Goal: Task Accomplishment & Management: Manage account settings

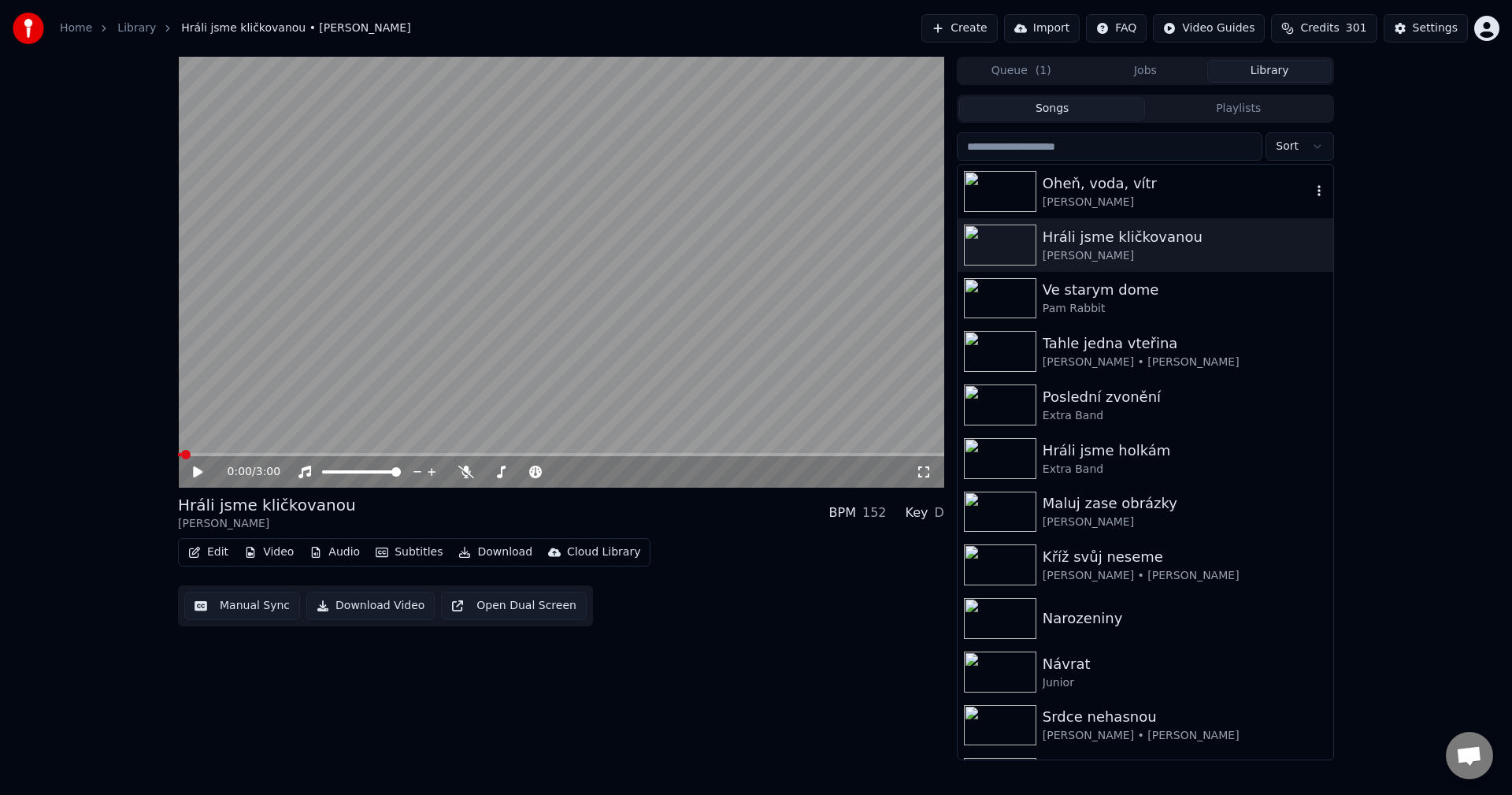
click at [1108, 204] on div "[PERSON_NAME]" at bounding box center [1176, 203] width 269 height 16
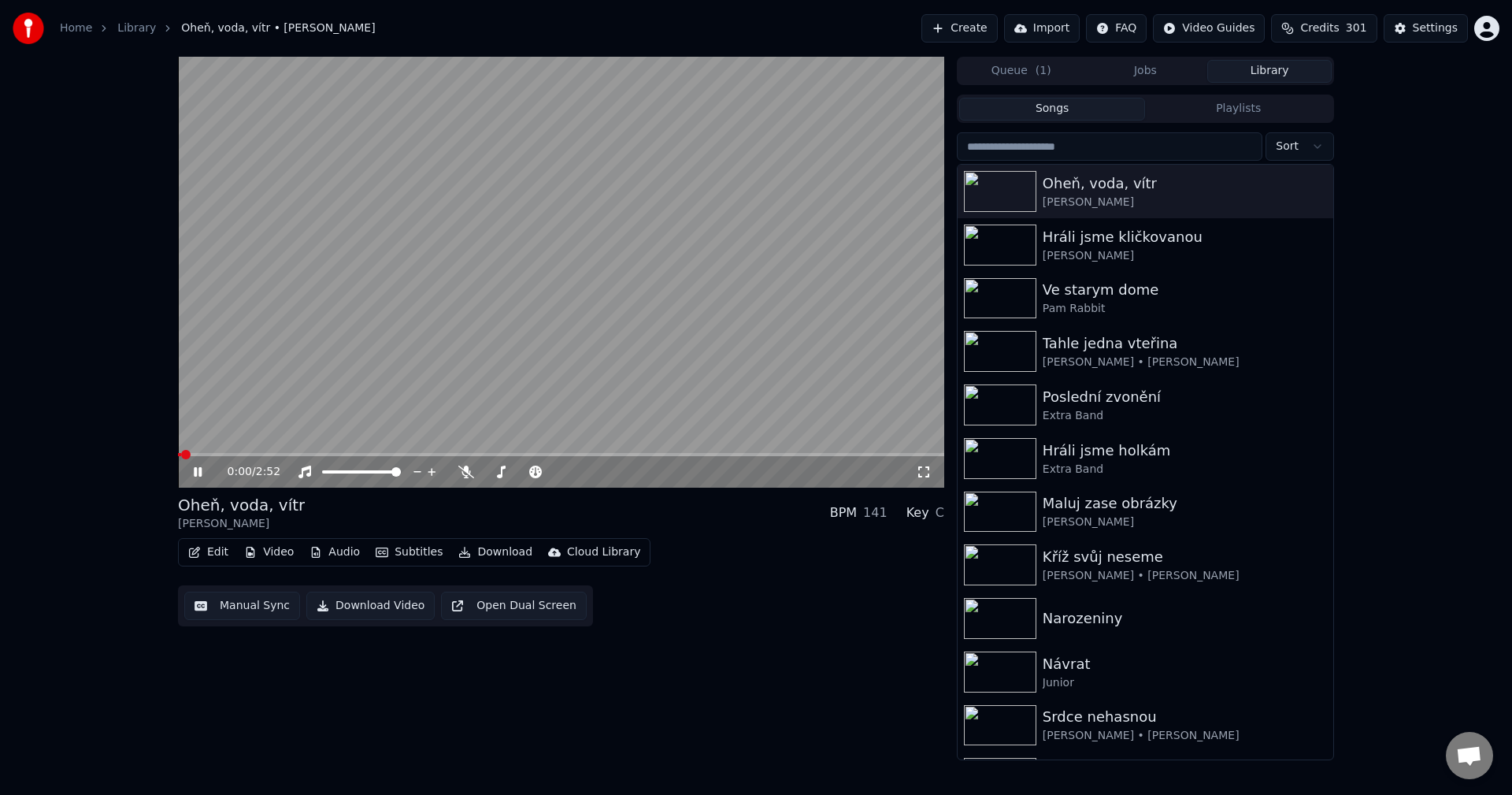
click at [190, 470] on div "0:00 / 2:52" at bounding box center [561, 471] width 754 height 16
click at [196, 478] on icon at bounding box center [209, 471] width 37 height 13
click at [342, 552] on button "Audio" at bounding box center [335, 552] width 63 height 22
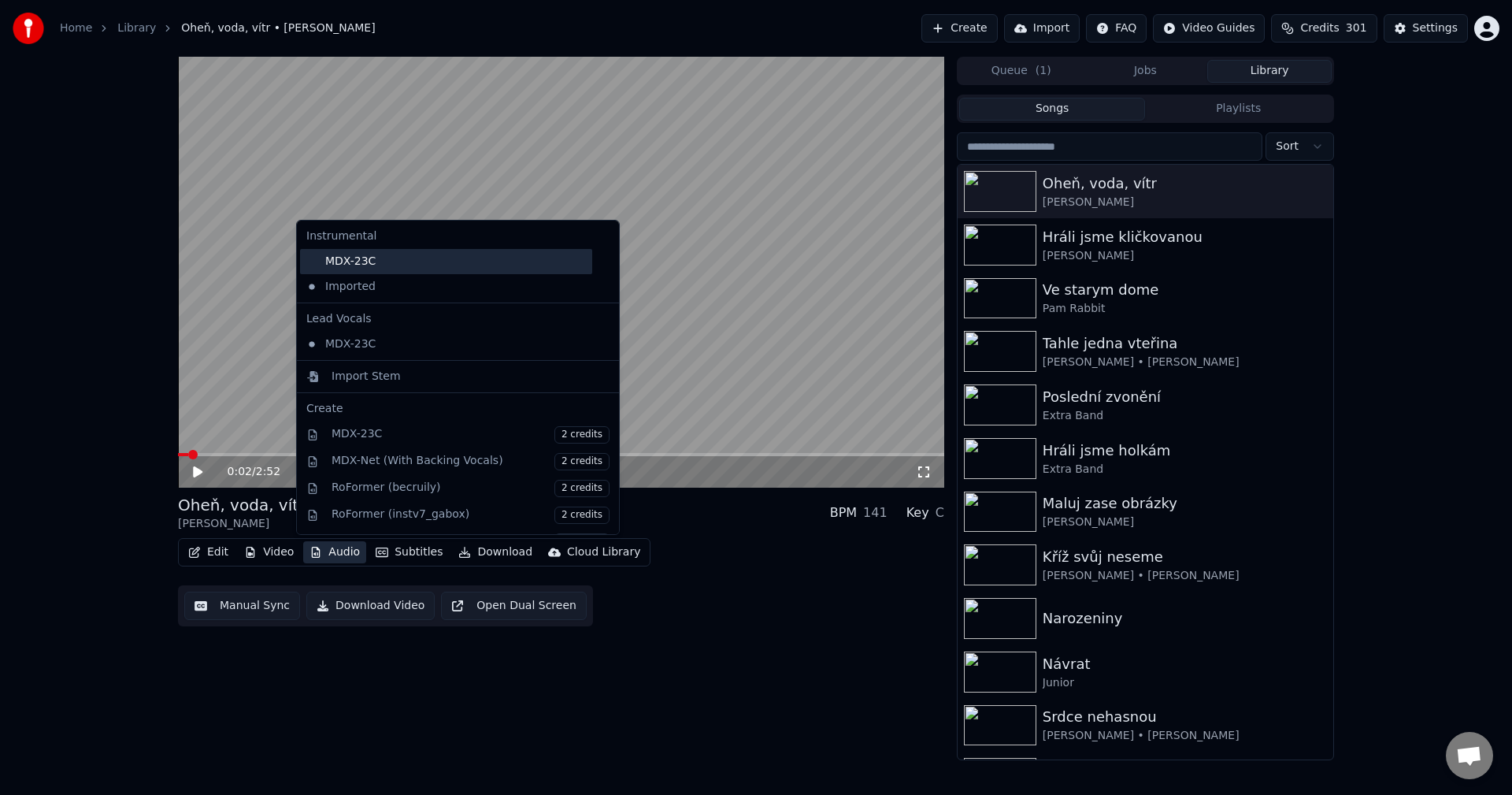
drag, startPoint x: 356, startPoint y: 256, endPoint x: 384, endPoint y: 331, distance: 80.1
click at [356, 257] on div "MDX-23C" at bounding box center [445, 261] width 293 height 25
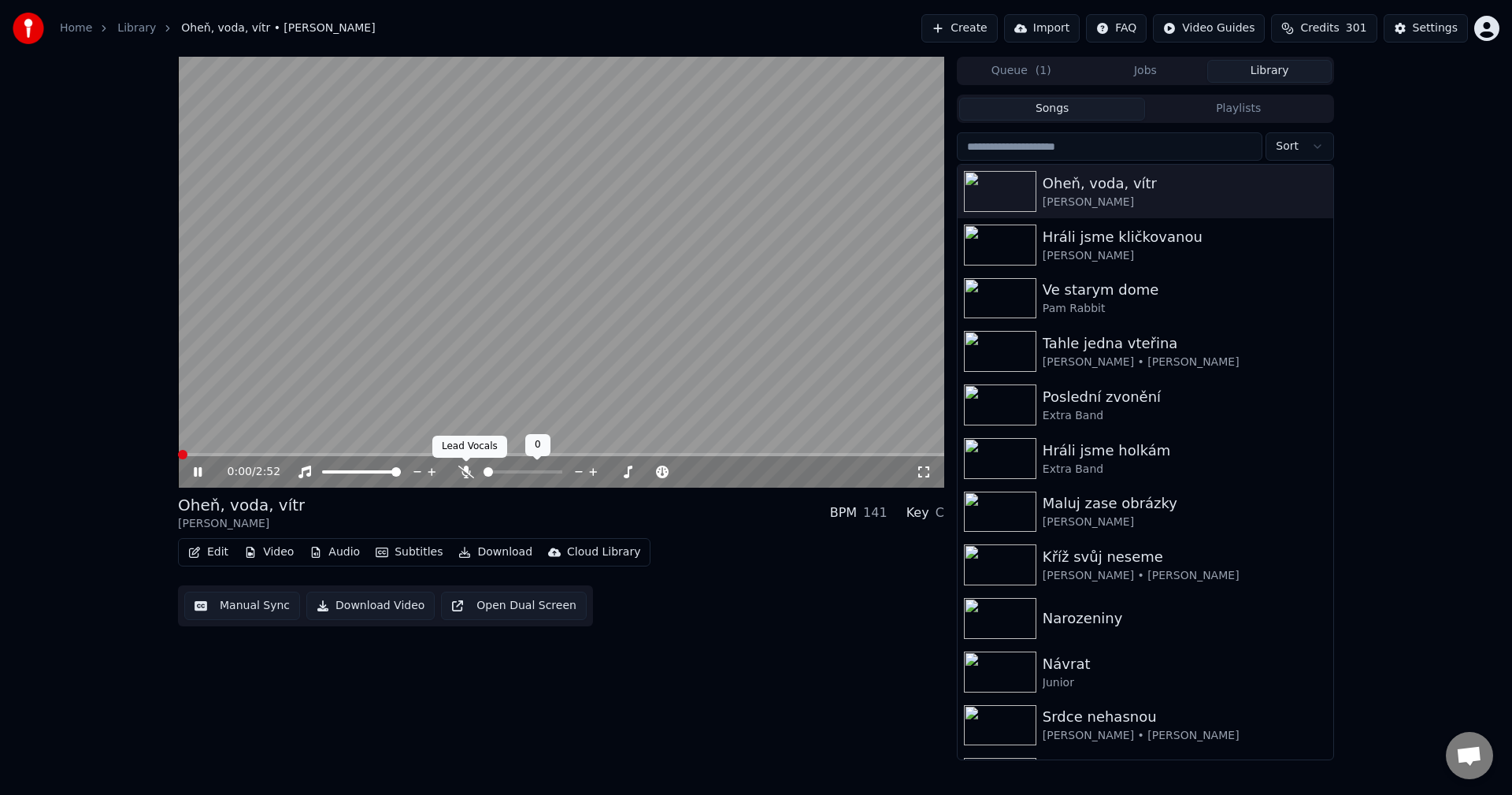
click at [460, 471] on icon at bounding box center [466, 471] width 16 height 13
click at [199, 474] on icon at bounding box center [198, 471] width 8 height 9
click at [486, 551] on button "Download" at bounding box center [495, 552] width 87 height 22
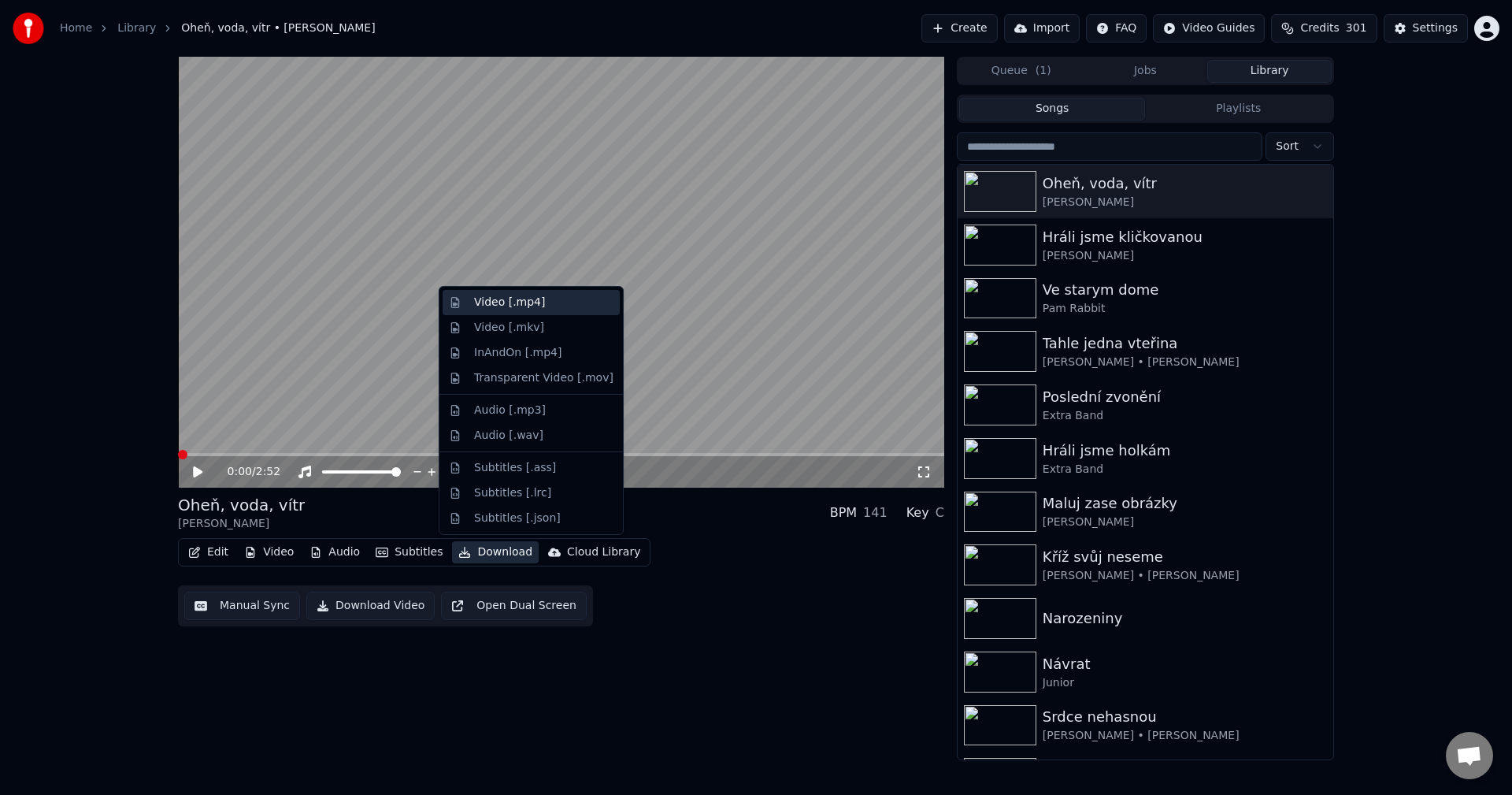
click at [507, 310] on div "Video [.mp4]" at bounding box center [509, 303] width 71 height 16
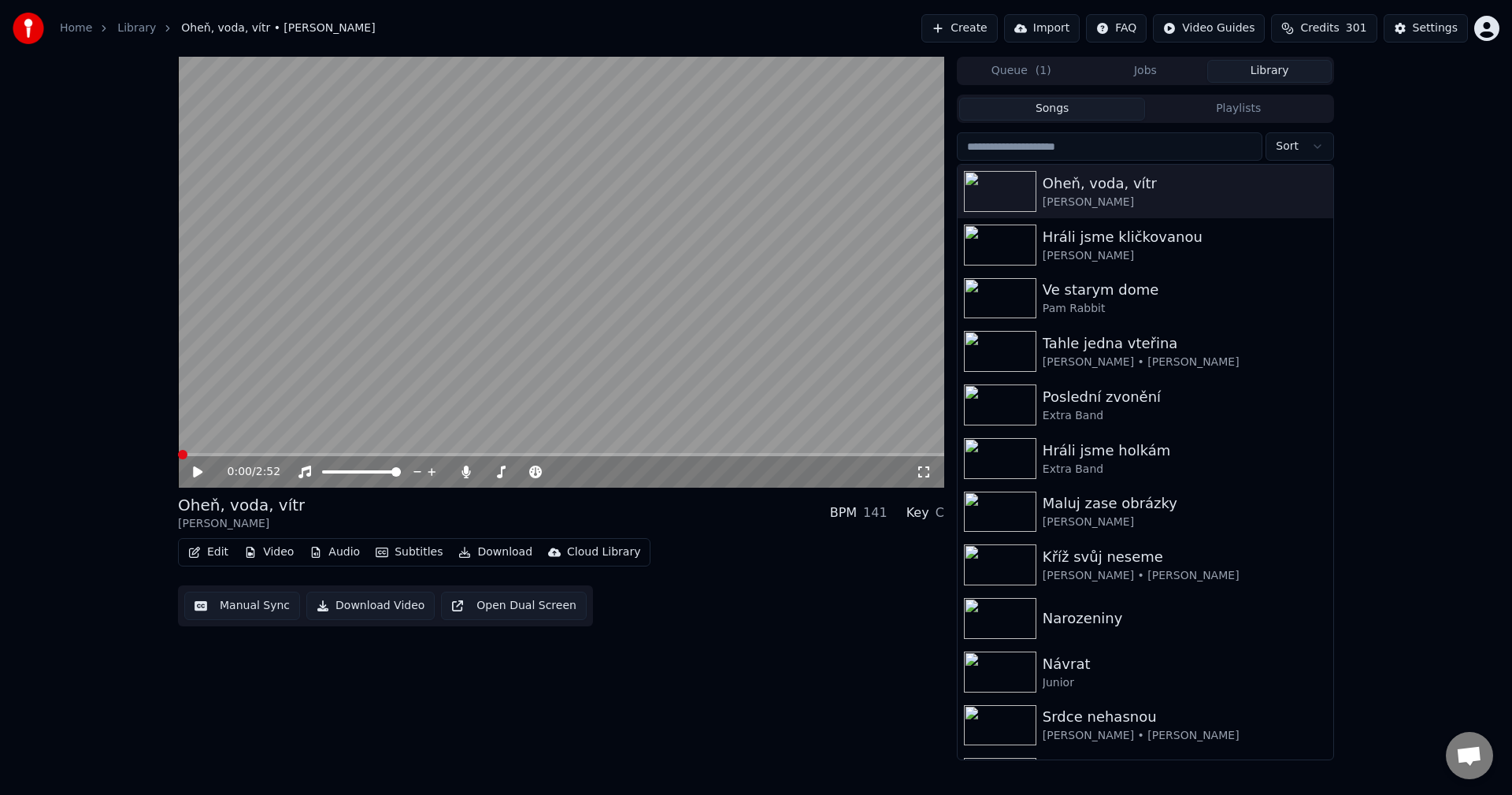
click at [1247, 73] on button "Library" at bounding box center [1269, 71] width 125 height 23
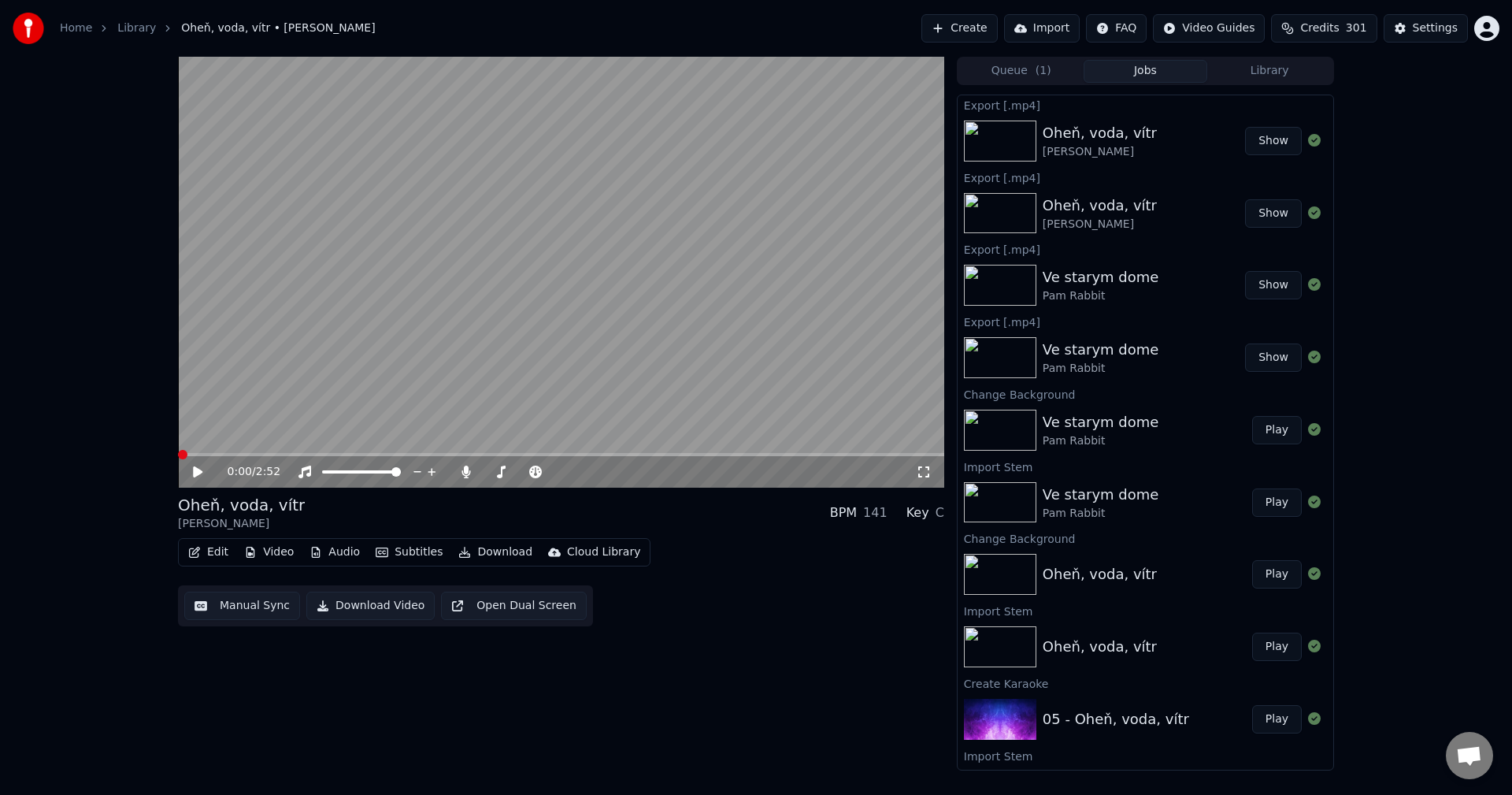
click at [1168, 81] on button "Jobs" at bounding box center [1145, 71] width 125 height 23
click at [1262, 66] on button "Library" at bounding box center [1269, 71] width 125 height 23
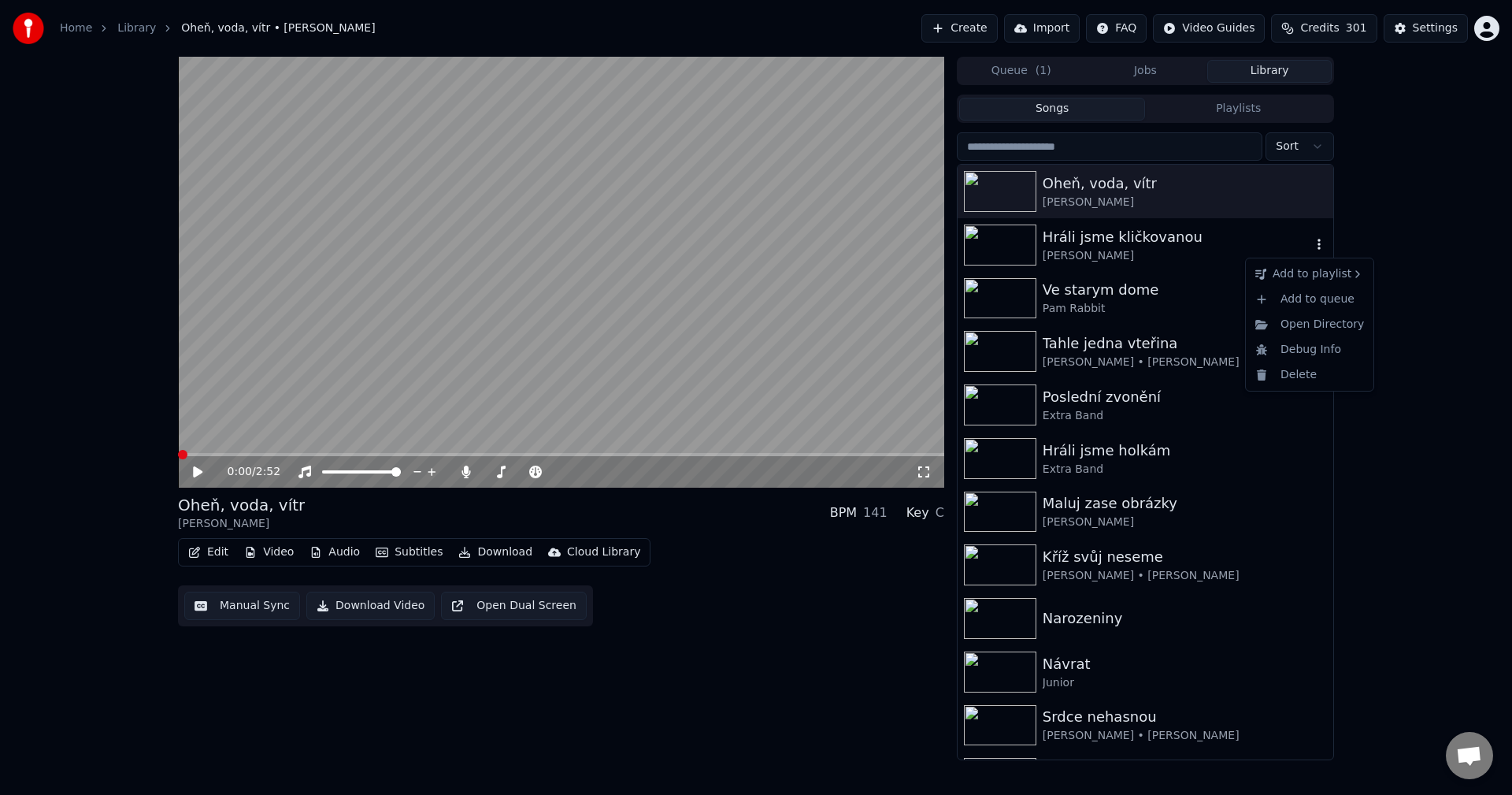
click at [1311, 247] on icon "button" at bounding box center [1319, 244] width 16 height 13
click at [1176, 255] on div "[PERSON_NAME]" at bounding box center [1176, 256] width 269 height 16
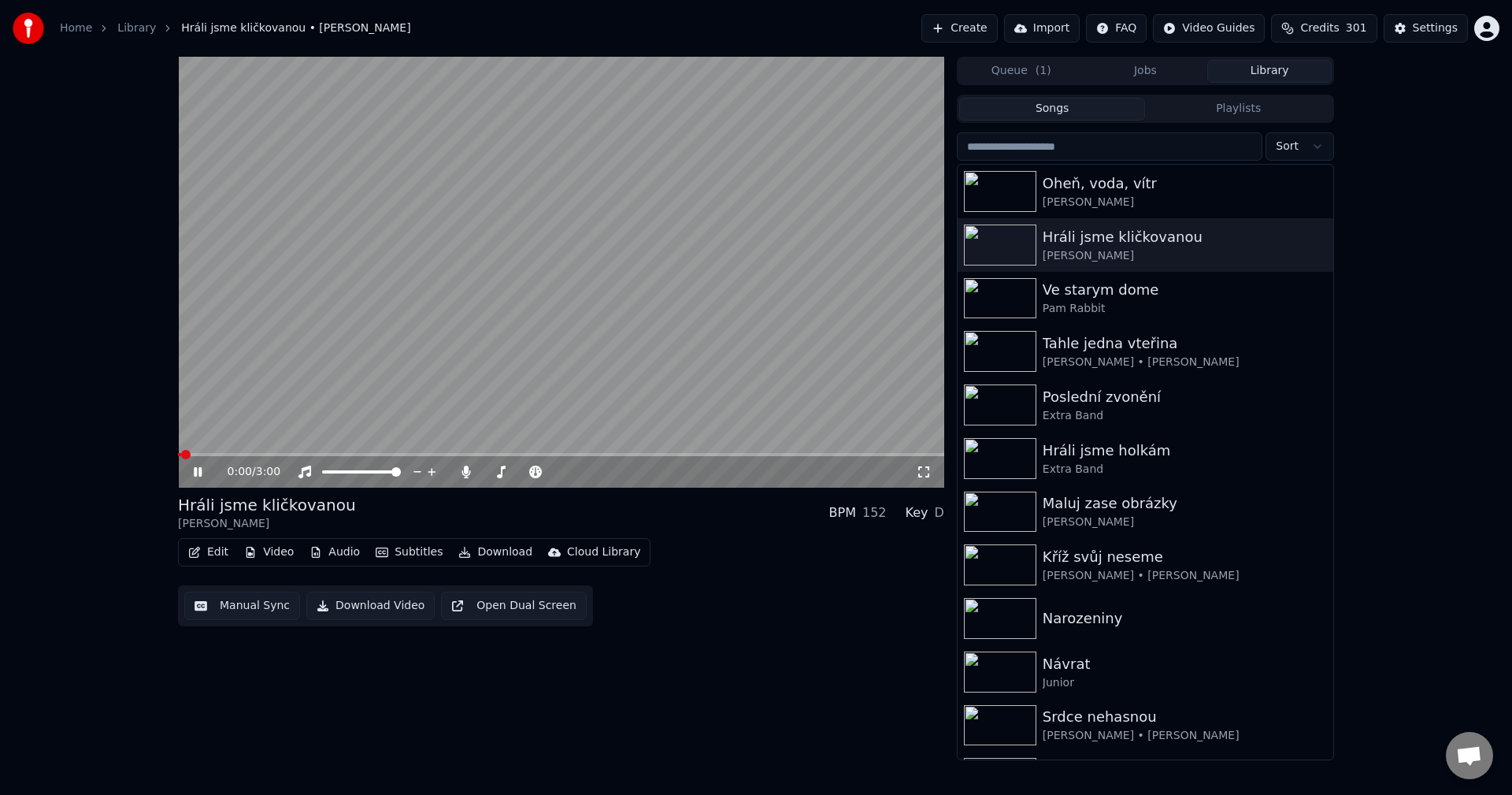
click at [193, 465] on icon at bounding box center [209, 471] width 37 height 13
click at [218, 553] on button "Edit" at bounding box center [208, 552] width 53 height 22
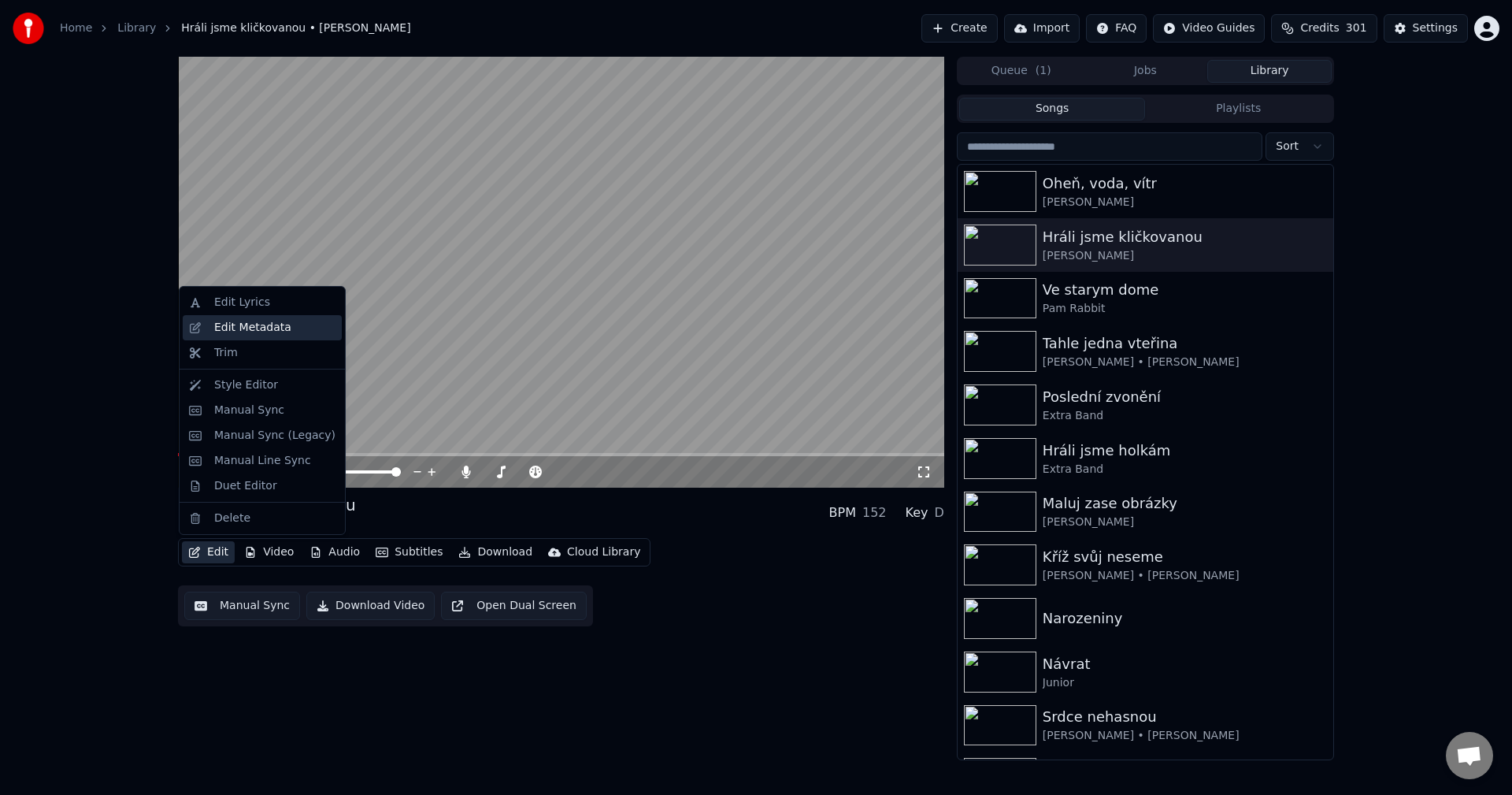
click at [254, 329] on div "Edit Metadata" at bounding box center [252, 328] width 77 height 16
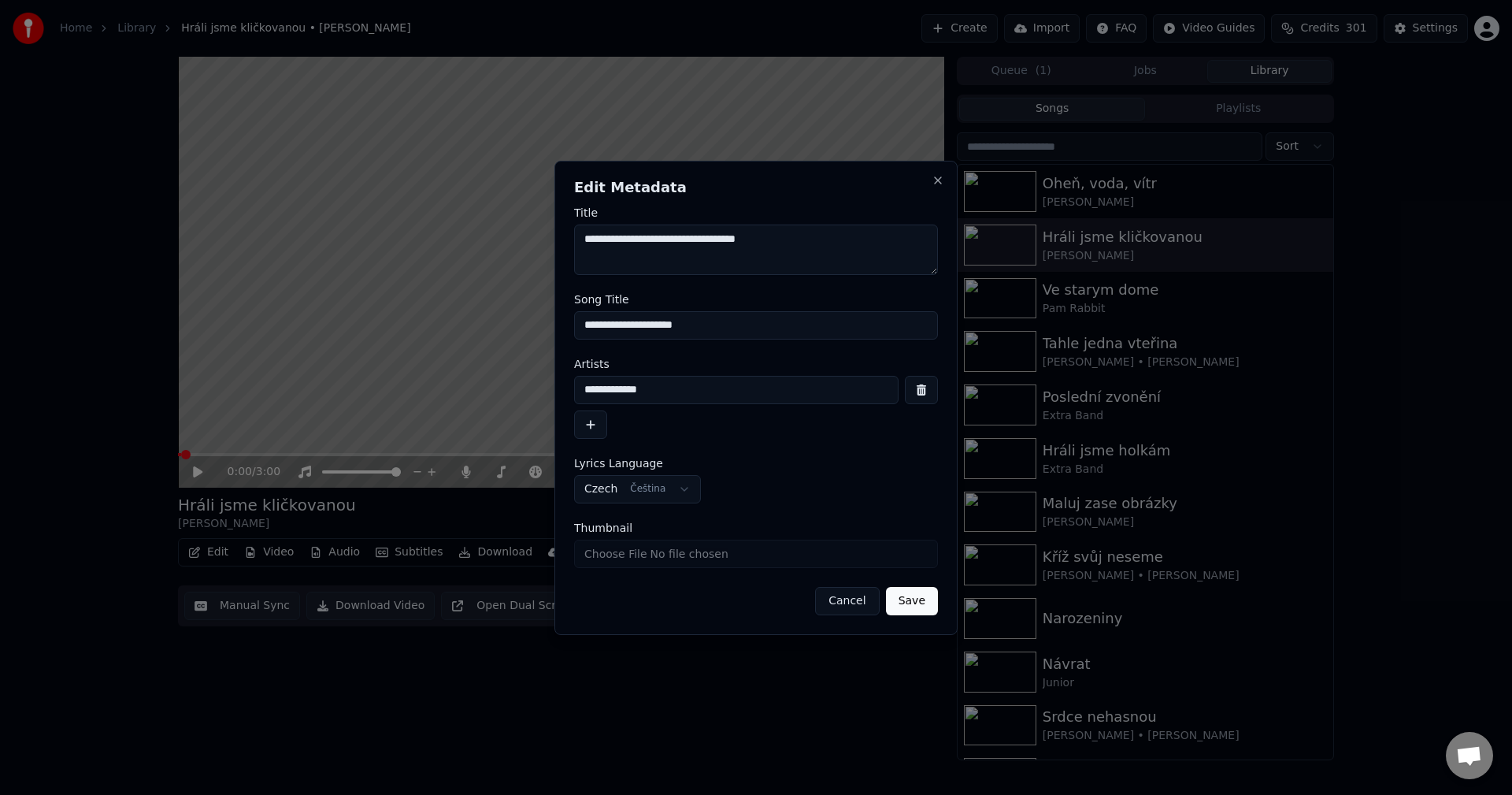
drag, startPoint x: 714, startPoint y: 330, endPoint x: 311, endPoint y: 380, distance: 406.1
click at [308, 342] on body "**********" at bounding box center [756, 398] width 1512 height 795
click at [937, 188] on h2 "Edit Metadata" at bounding box center [756, 188] width 364 height 14
click at [937, 185] on button "Close" at bounding box center [938, 180] width 13 height 13
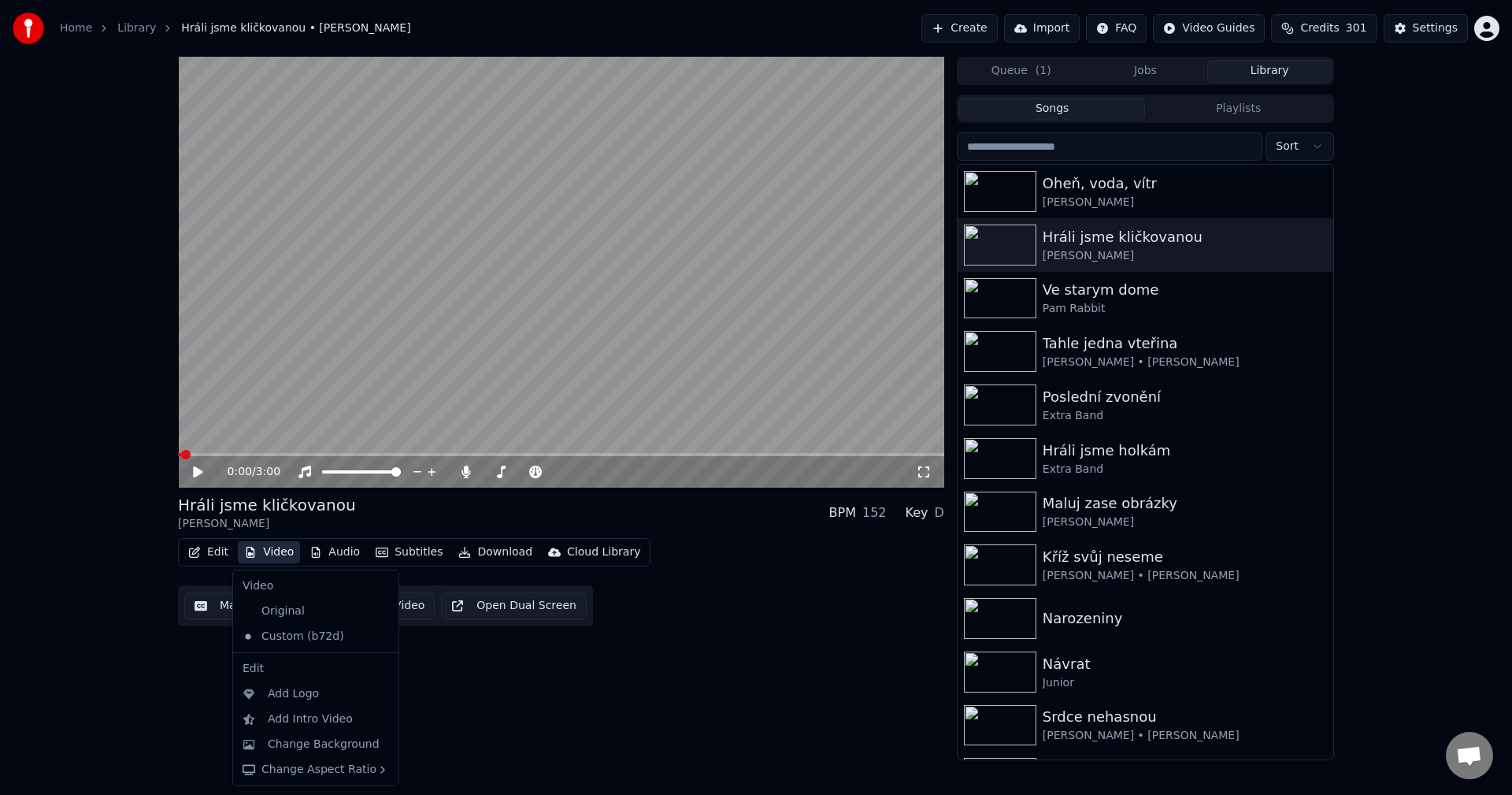
click at [281, 557] on button "Video" at bounding box center [269, 552] width 62 height 22
click at [272, 609] on div "Original" at bounding box center [305, 610] width 136 height 25
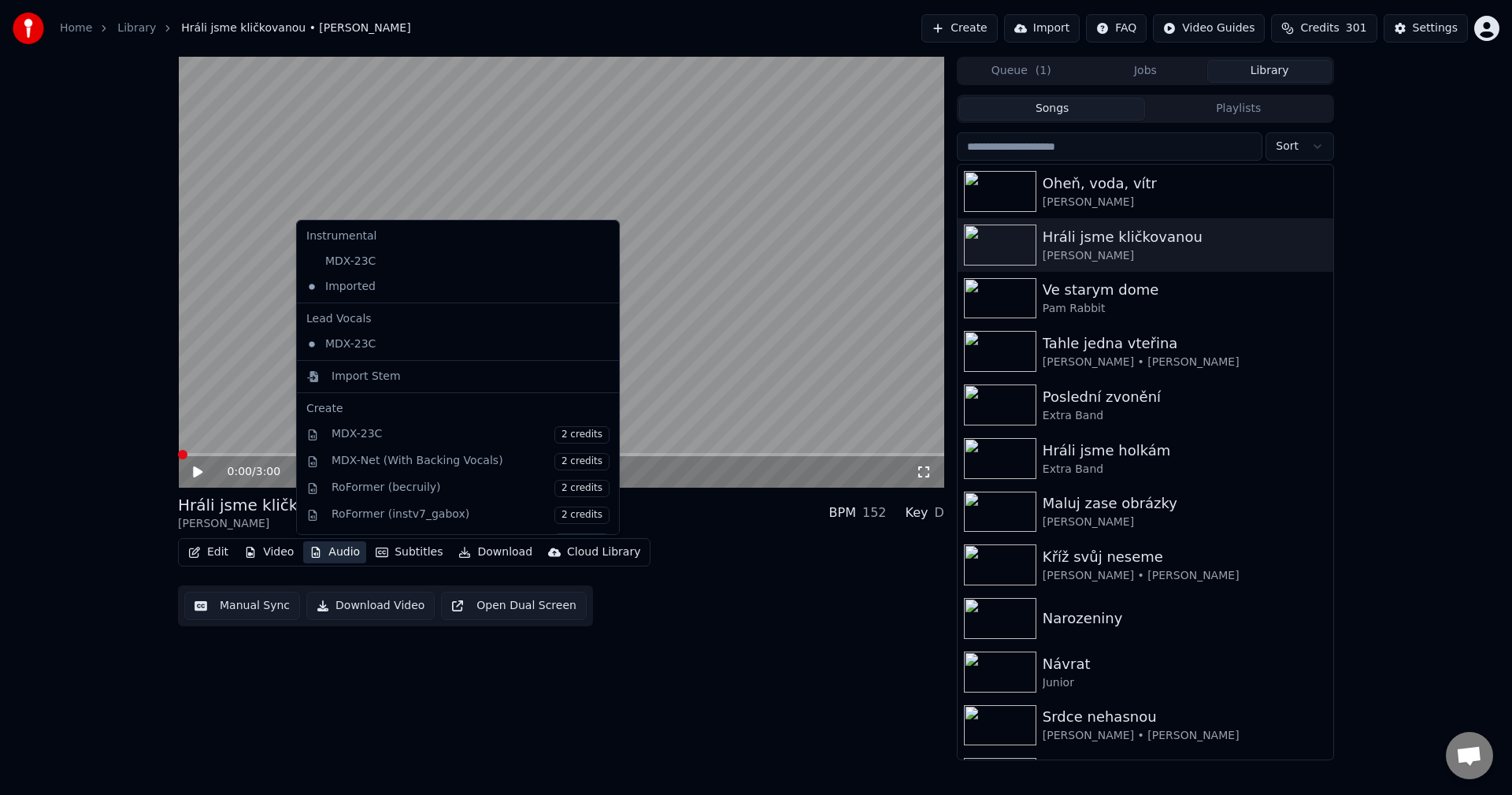
click at [341, 545] on button "Audio" at bounding box center [335, 552] width 63 height 22
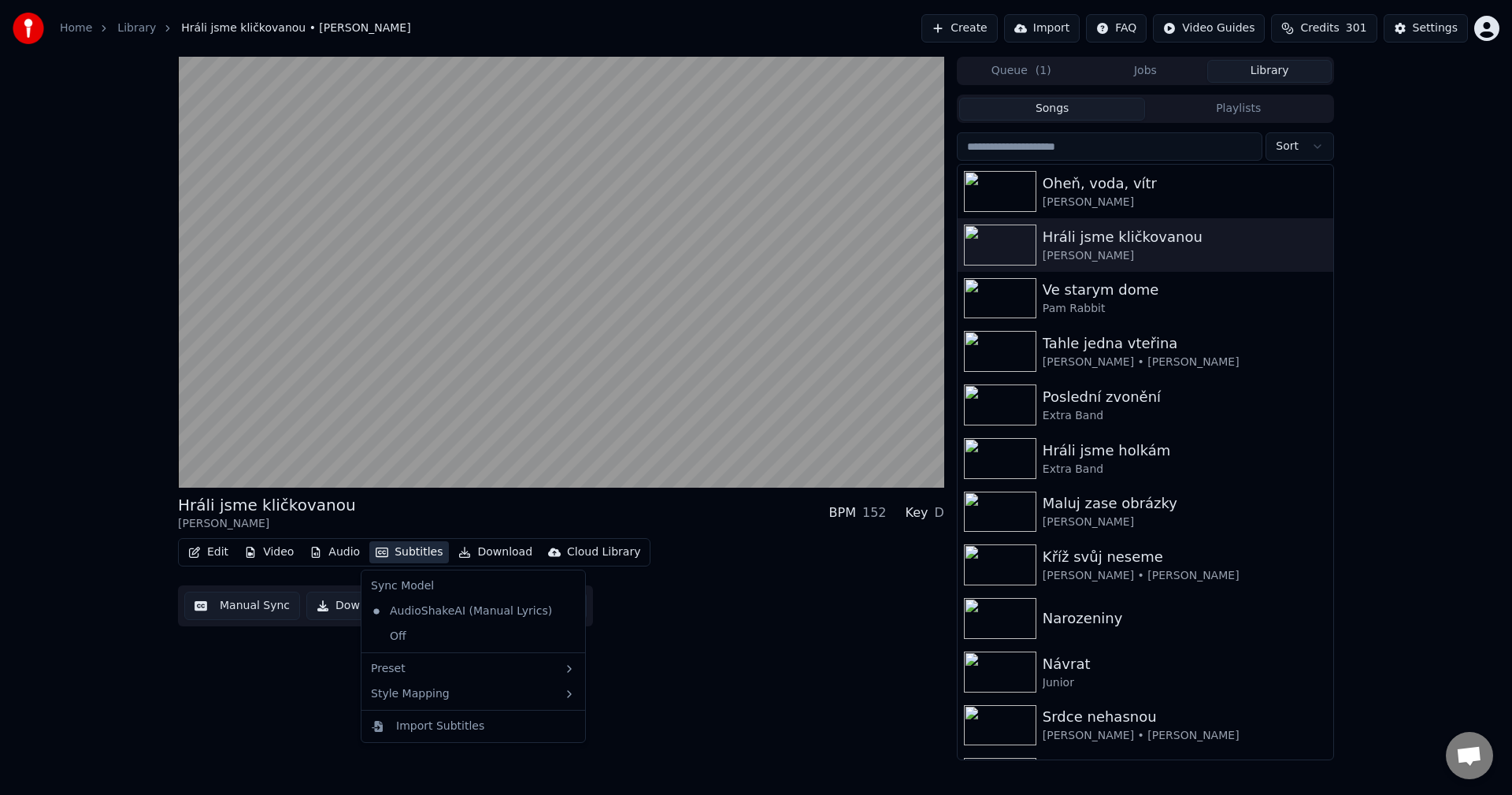
click at [160, 690] on div "Hráli jsme kličkovanou [PERSON_NAME] BPM 152 Key D Edit Video Audio Subtitles D…" at bounding box center [756, 408] width 1512 height 703
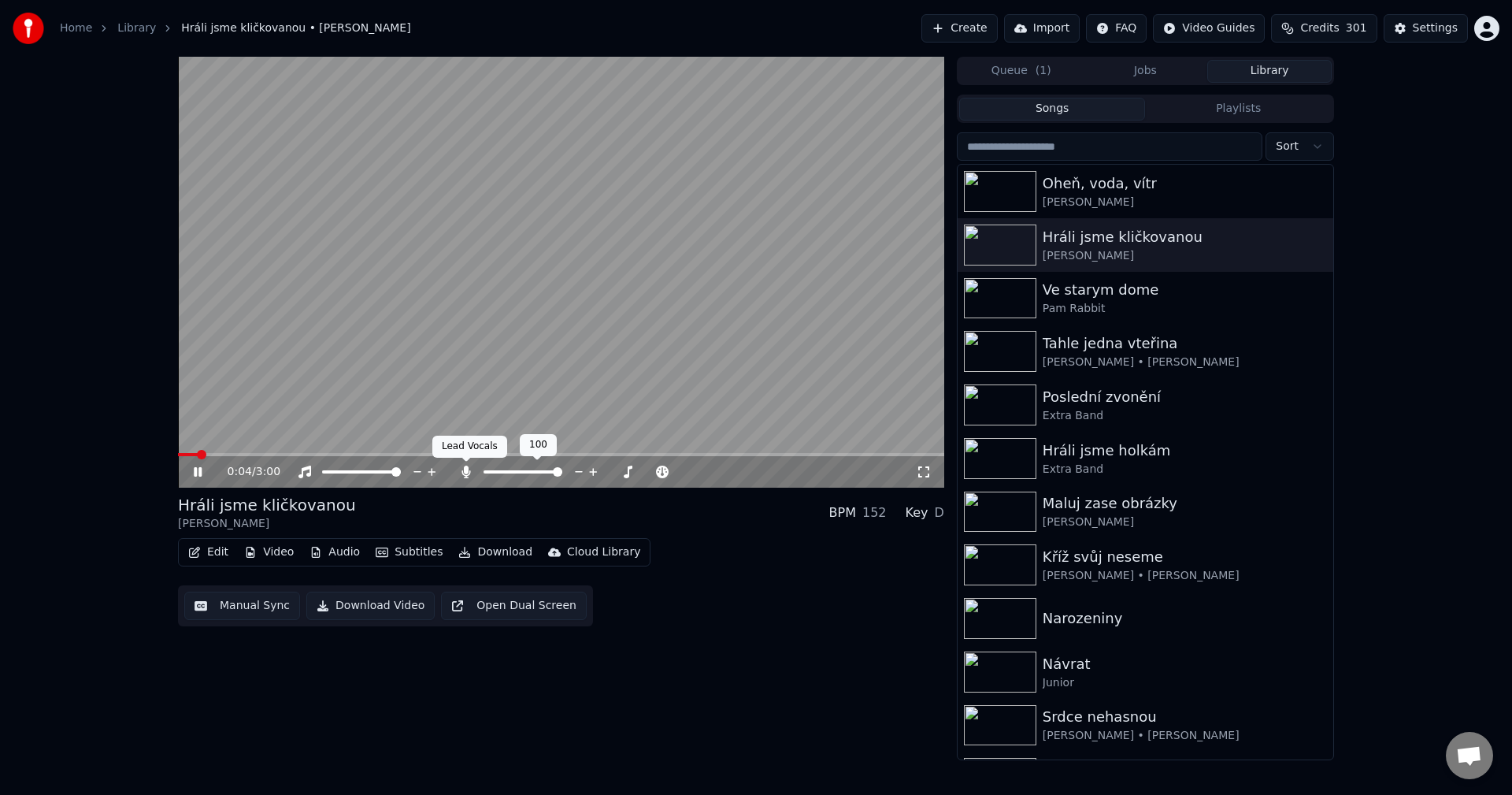
click at [462, 471] on icon at bounding box center [465, 471] width 9 height 13
click at [199, 472] on icon at bounding box center [209, 471] width 37 height 13
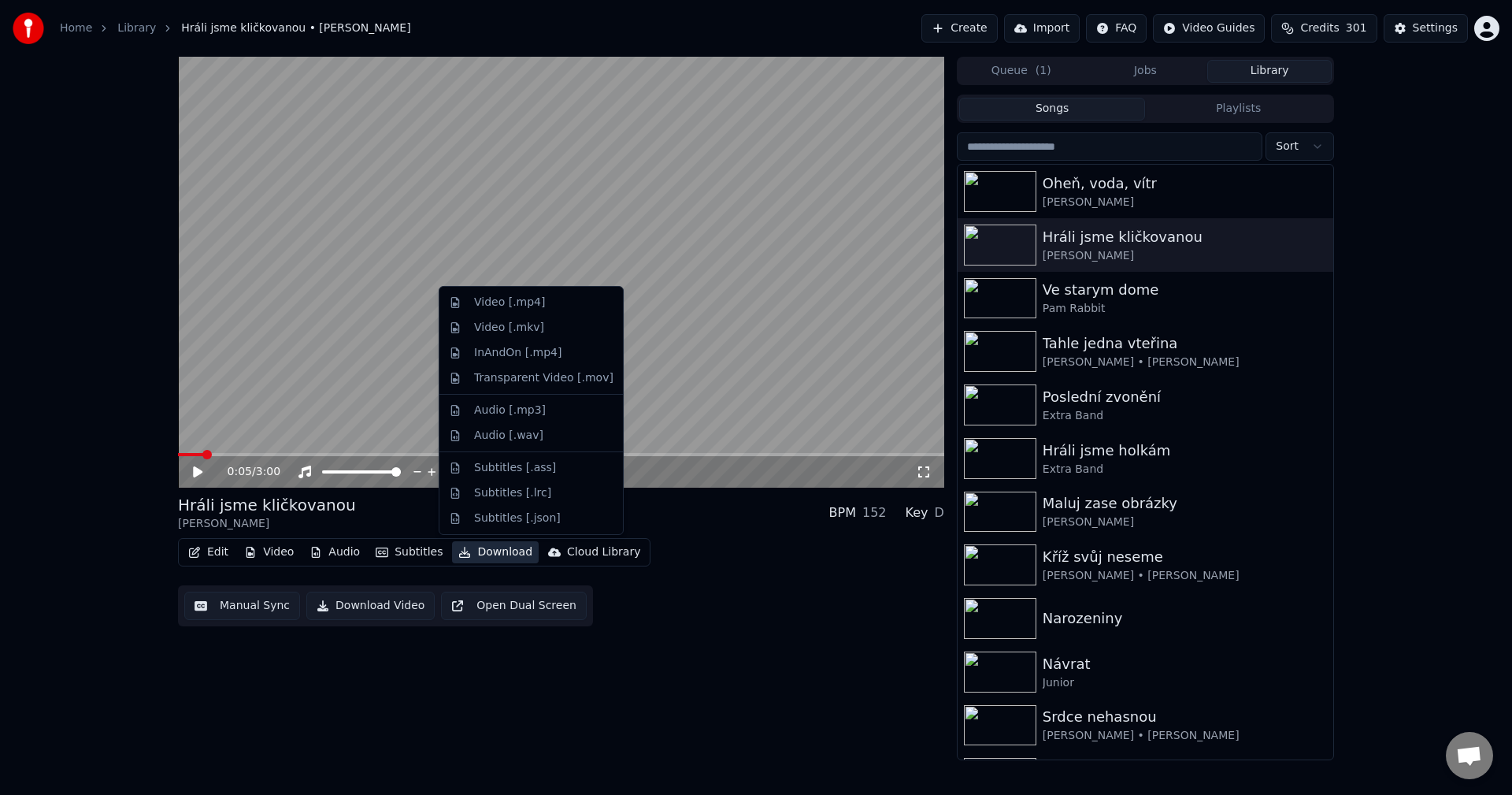
click at [497, 549] on button "Download" at bounding box center [495, 552] width 87 height 22
drag, startPoint x: 531, startPoint y: 306, endPoint x: 620, endPoint y: 428, distance: 151.0
click at [530, 306] on div "Video [.mp4]" at bounding box center [509, 303] width 71 height 16
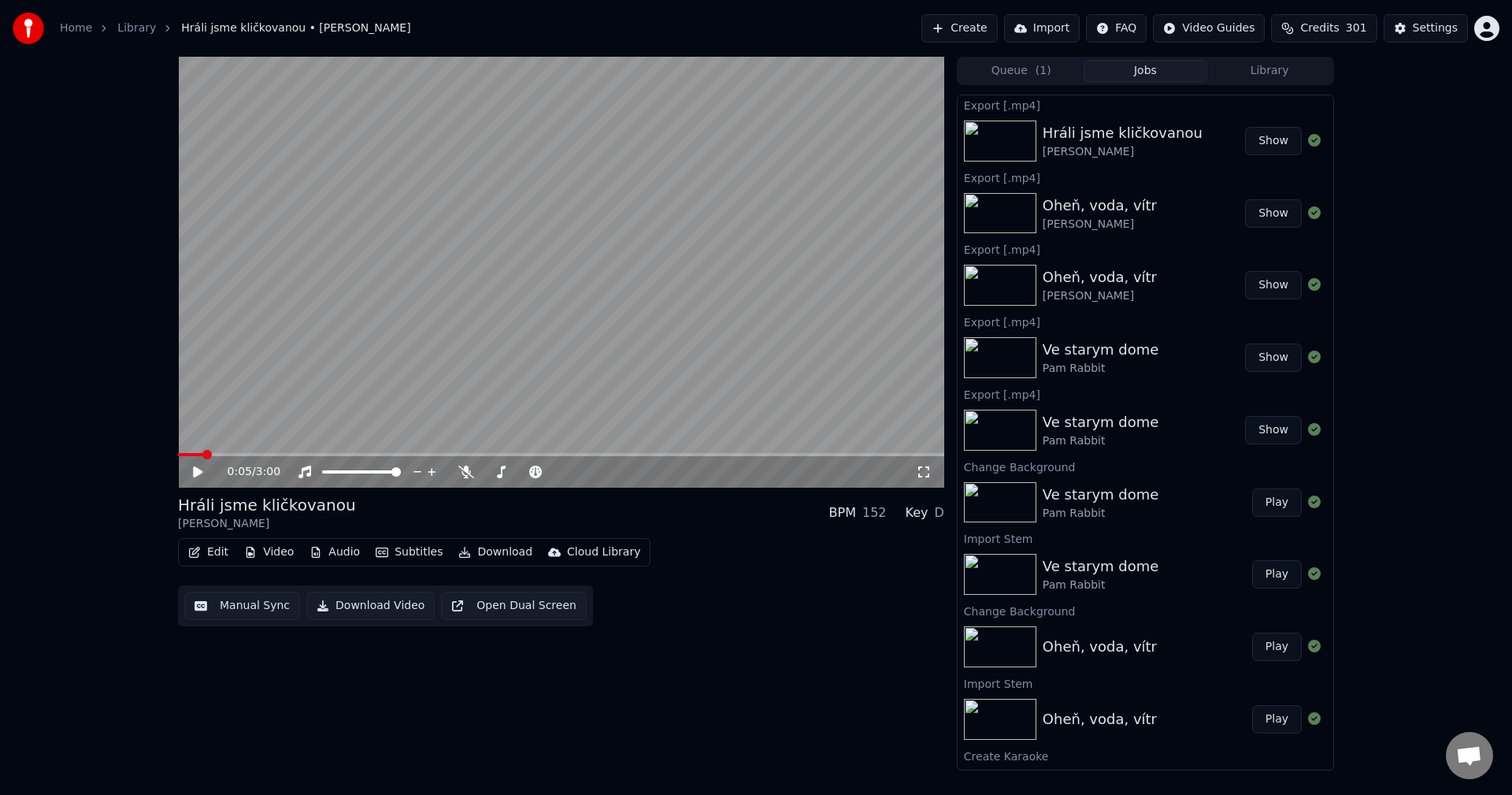
click at [282, 553] on button "Video" at bounding box center [269, 552] width 62 height 22
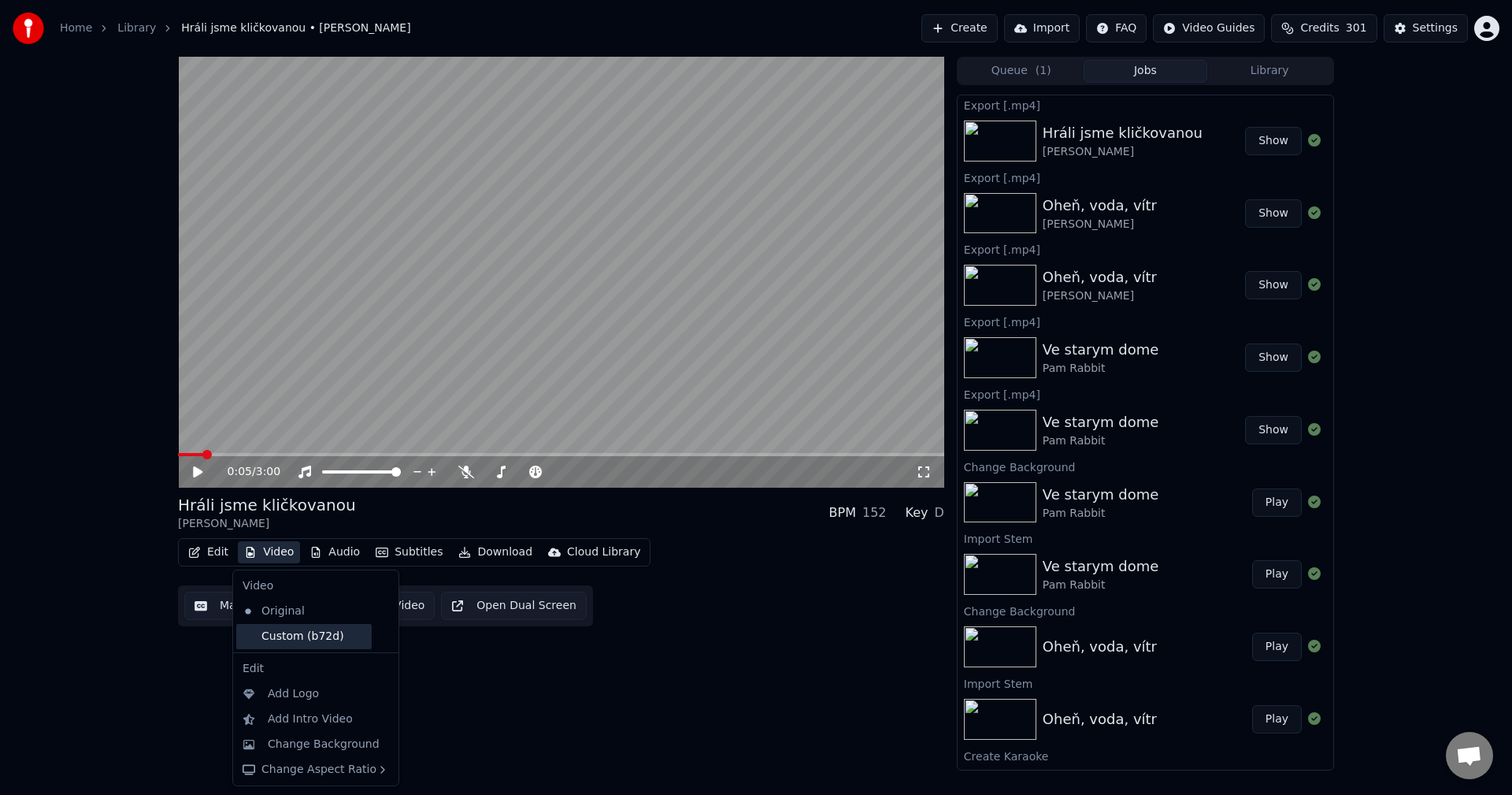
click at [280, 638] on div "Custom (b72d)" at bounding box center [305, 635] width 136 height 25
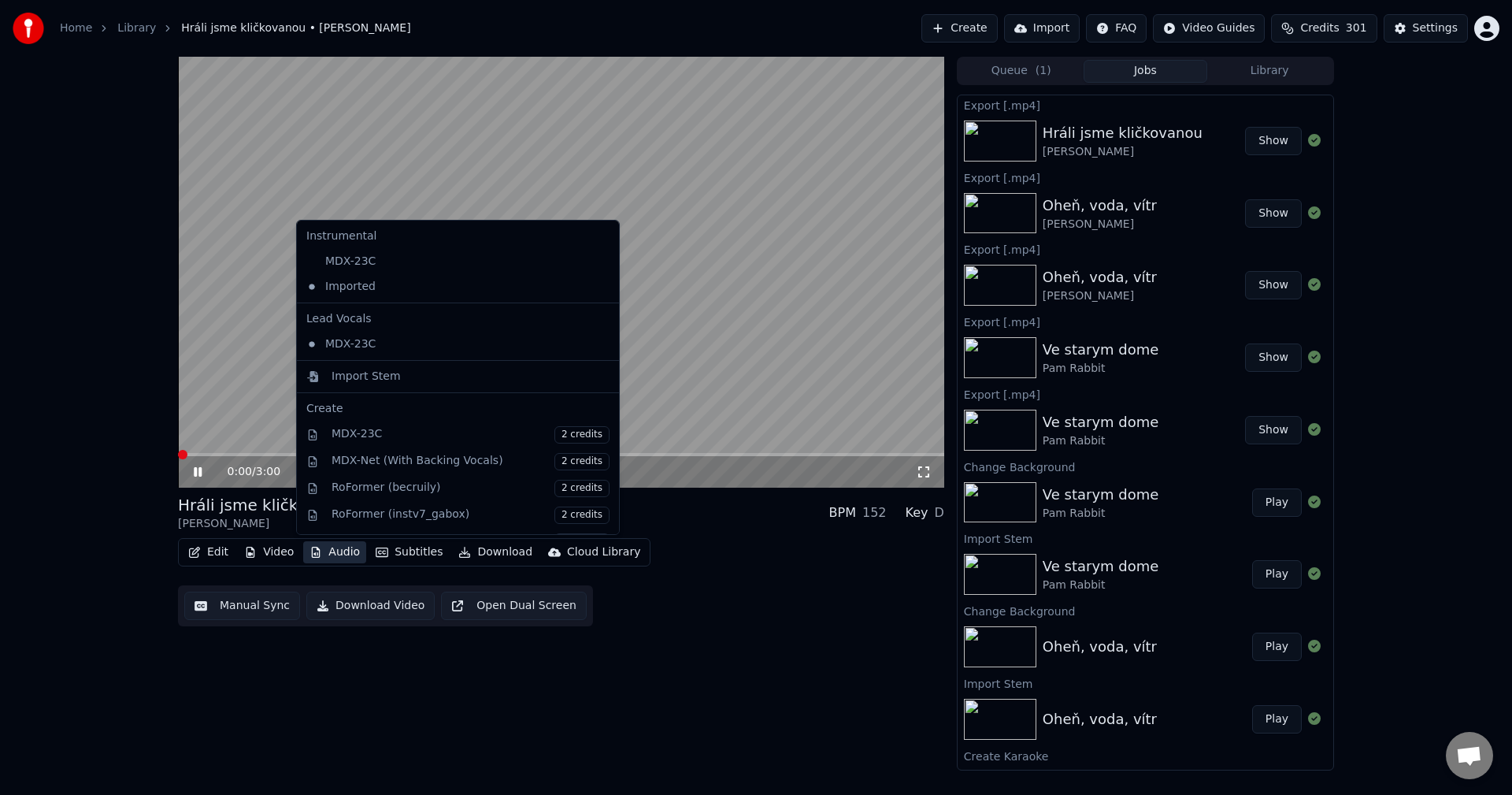
click at [337, 557] on button "Audio" at bounding box center [335, 552] width 63 height 22
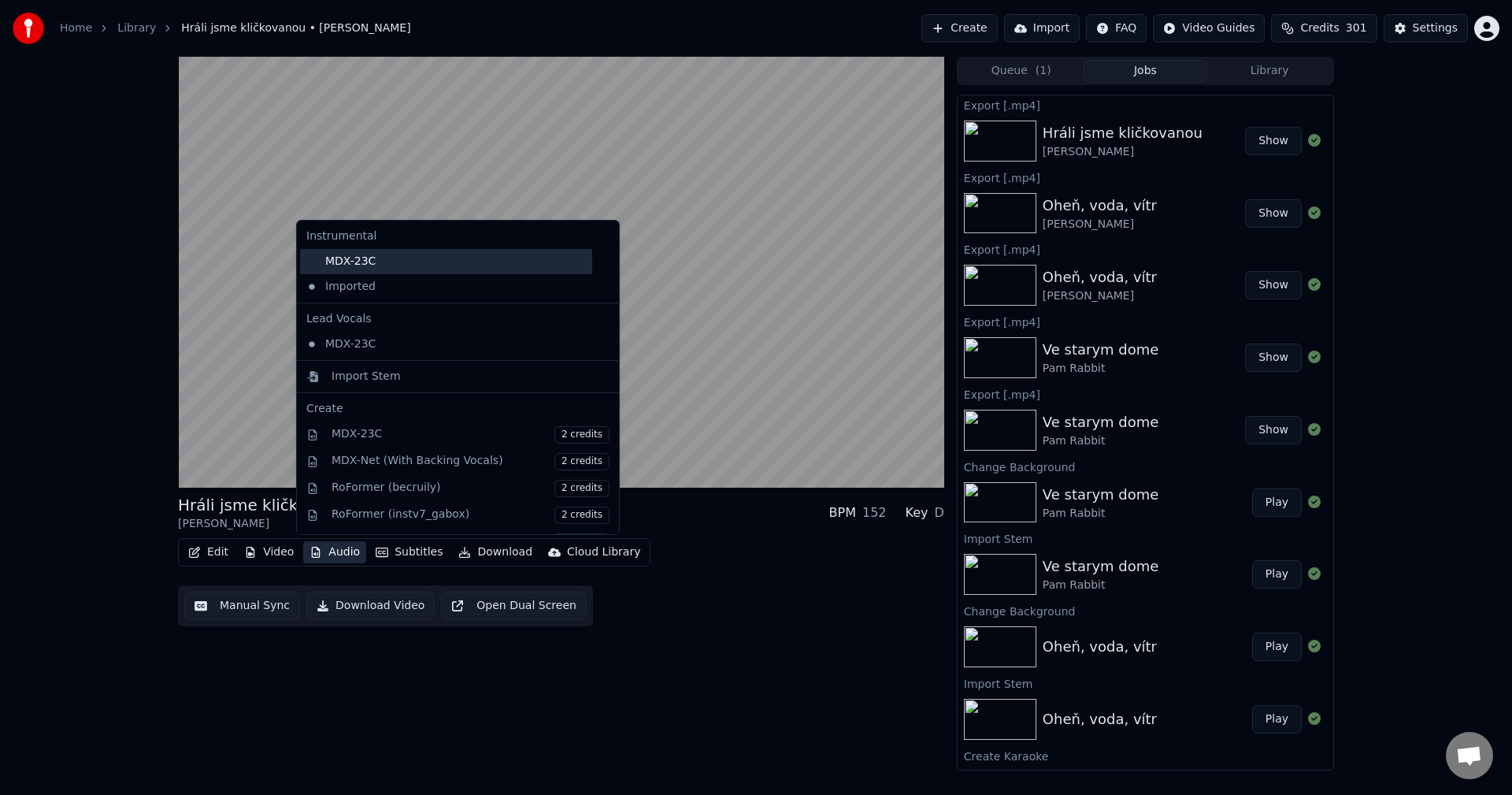
click at [368, 270] on div "MDX-23C" at bounding box center [445, 261] width 293 height 25
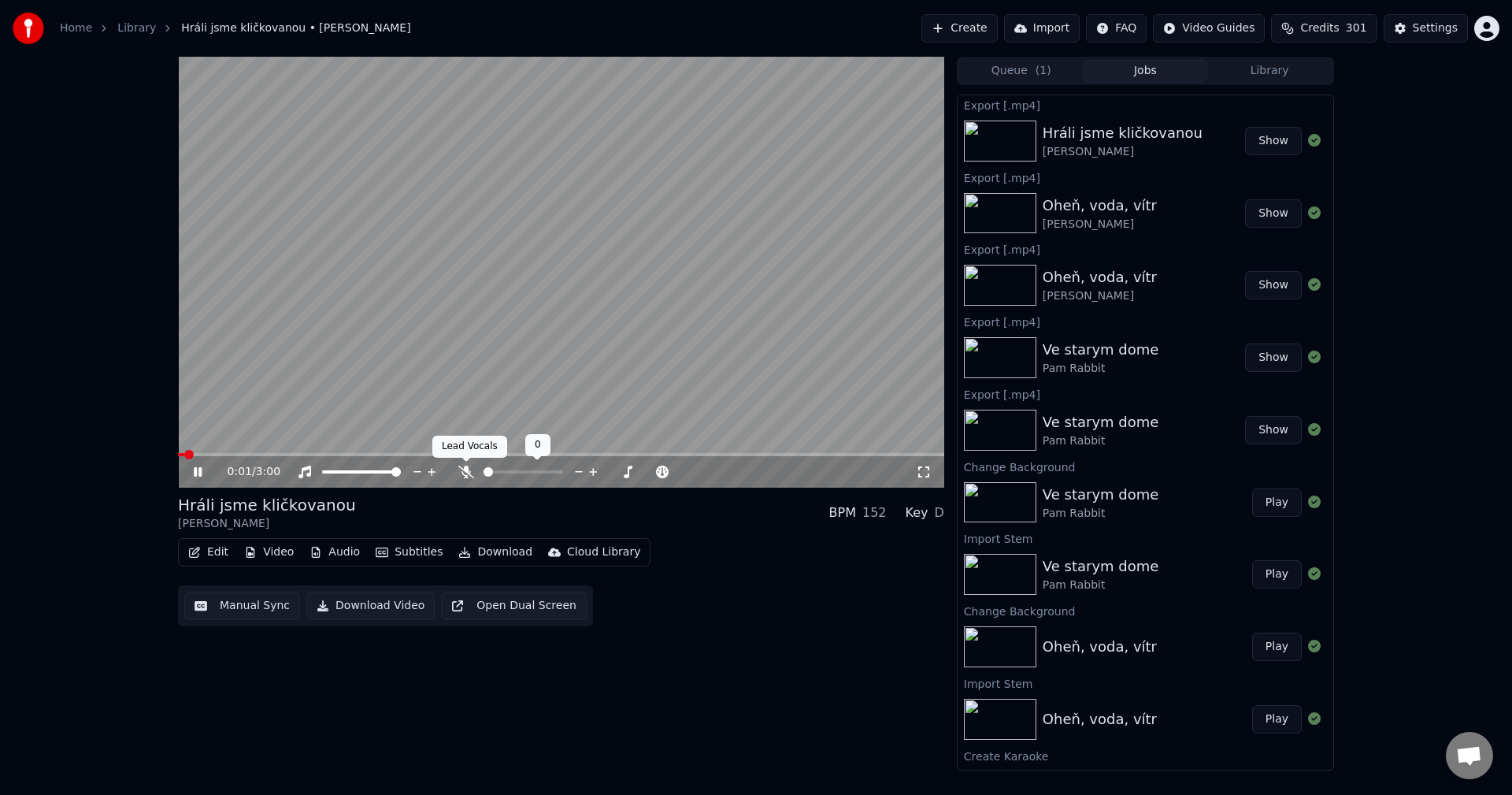
drag, startPoint x: 463, startPoint y: 465, endPoint x: 419, endPoint y: 500, distance: 56.2
click at [463, 466] on icon at bounding box center [466, 471] width 16 height 13
click at [196, 471] on icon at bounding box center [198, 471] width 8 height 9
click at [484, 546] on button "Download" at bounding box center [495, 552] width 87 height 22
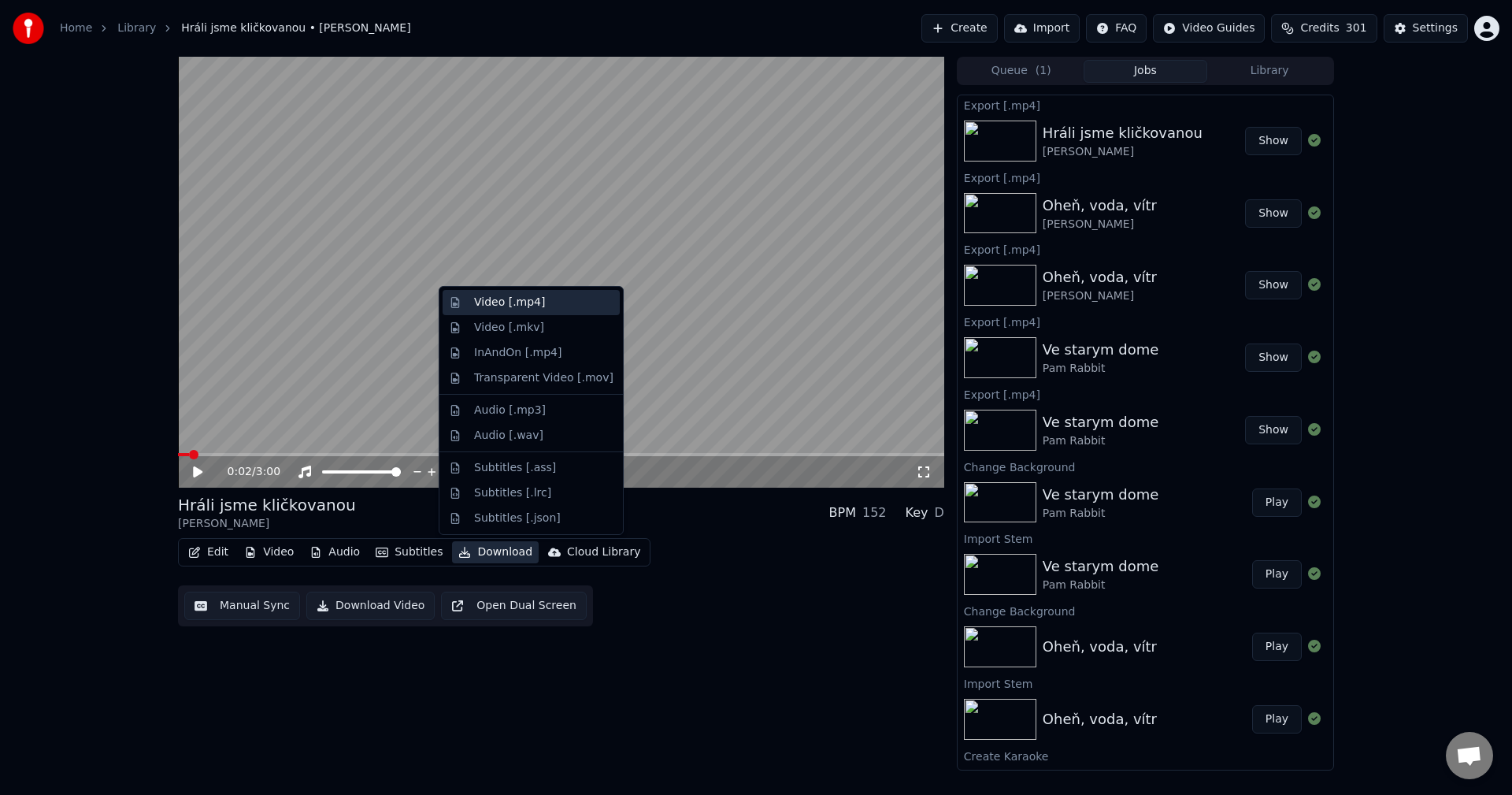
click at [538, 312] on div "Video [.mp4]" at bounding box center [530, 302] width 177 height 25
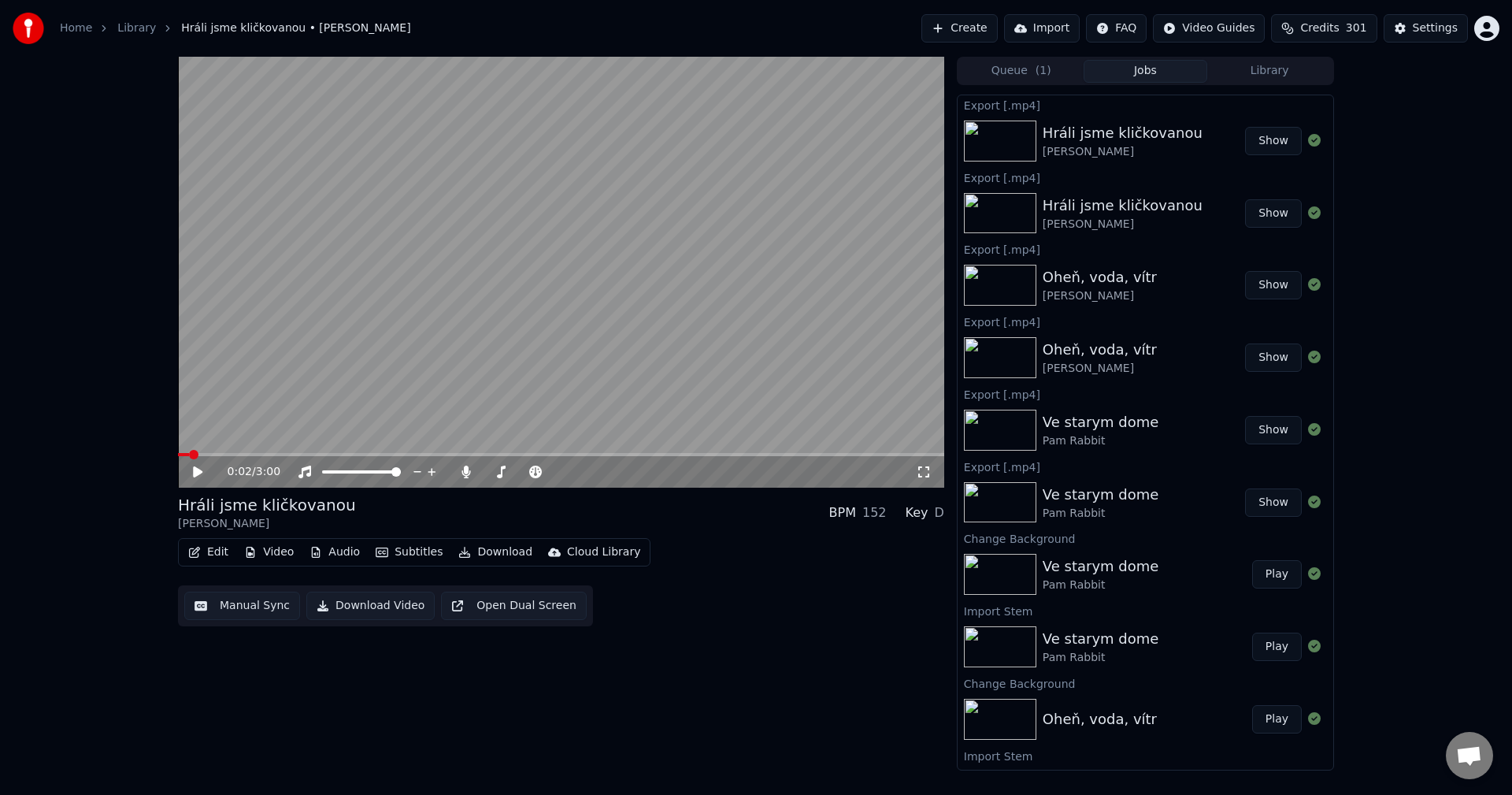
click at [209, 547] on button "Edit" at bounding box center [208, 552] width 53 height 22
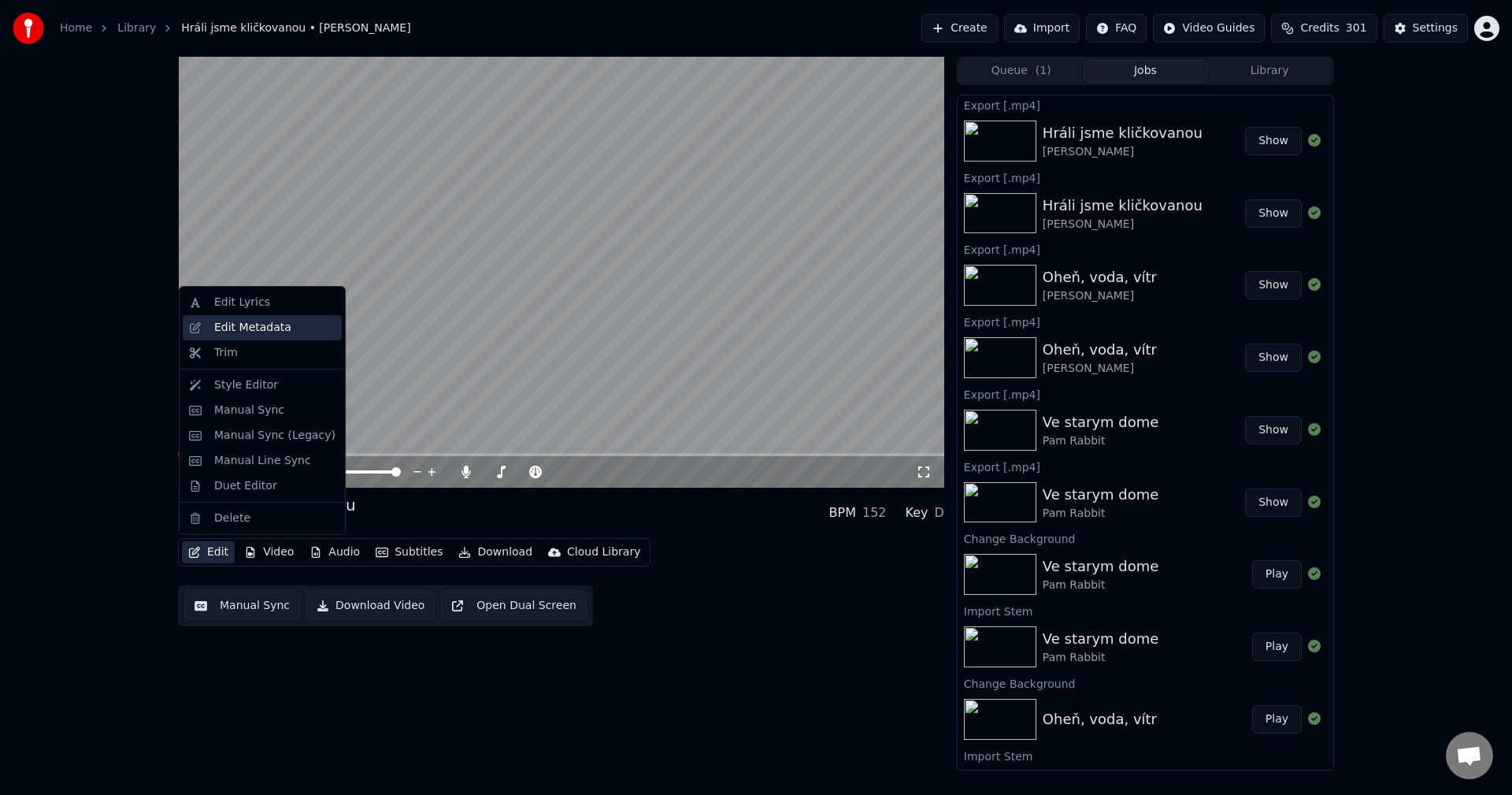
click at [267, 334] on div "Edit Metadata" at bounding box center [252, 328] width 77 height 16
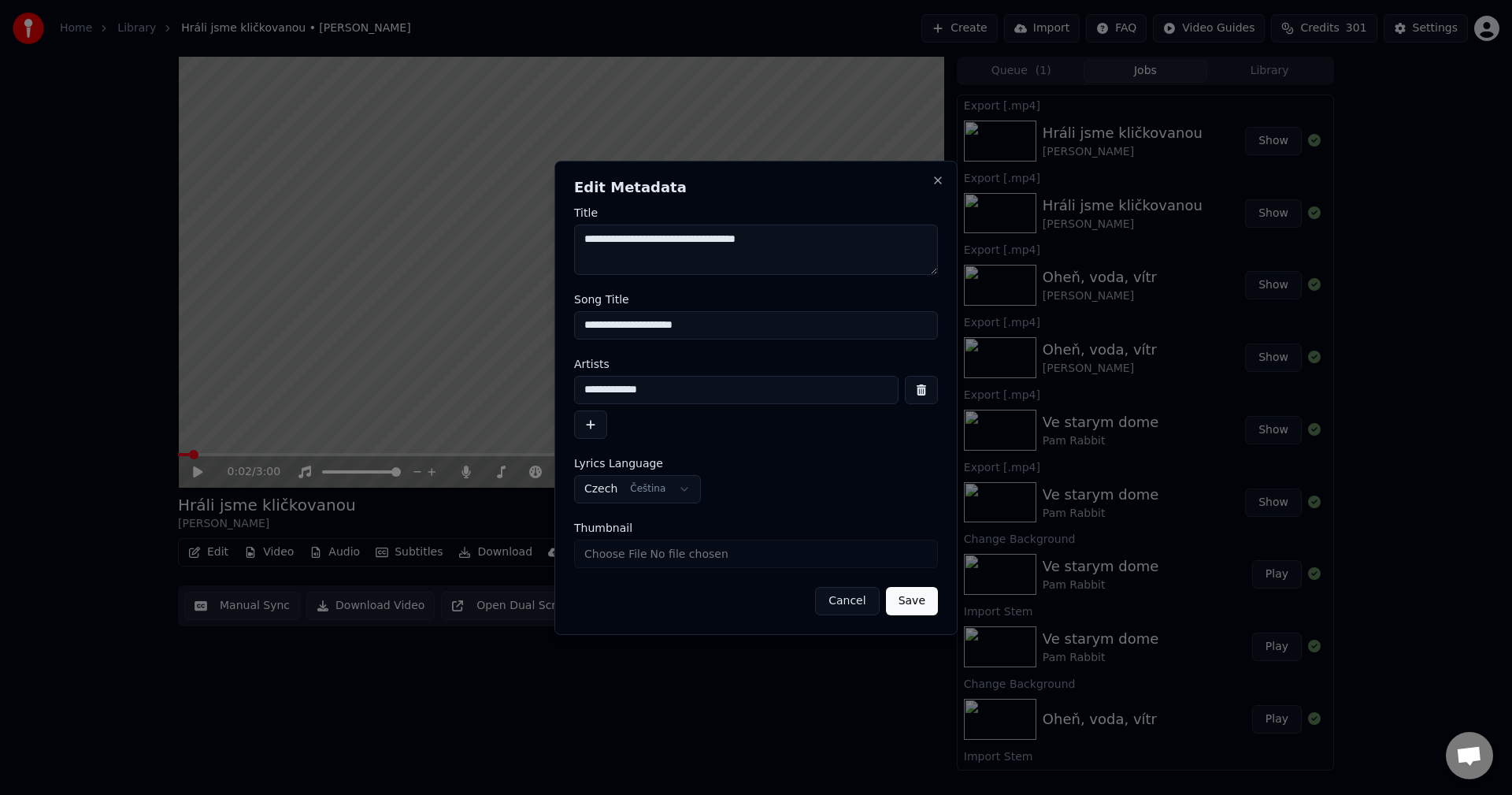
click at [676, 568] on form "**********" at bounding box center [756, 410] width 364 height 407
click at [678, 557] on input "Thumbnail" at bounding box center [756, 553] width 364 height 28
type input "**********"
drag, startPoint x: 678, startPoint y: 557, endPoint x: 913, endPoint y: 597, distance: 238.4
click at [913, 597] on button "Save" at bounding box center [912, 600] width 52 height 28
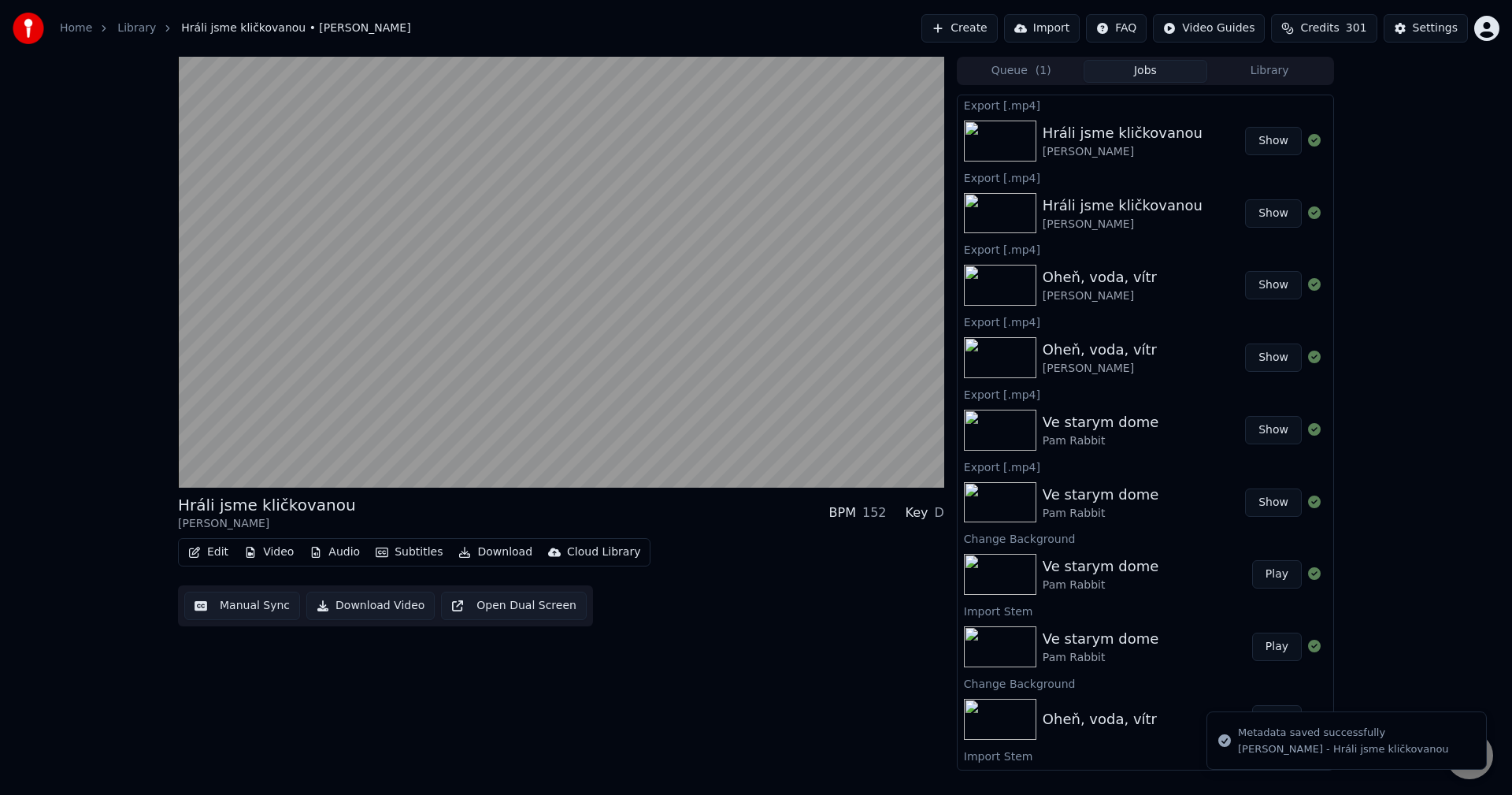
click at [1264, 77] on button "Library" at bounding box center [1269, 71] width 125 height 23
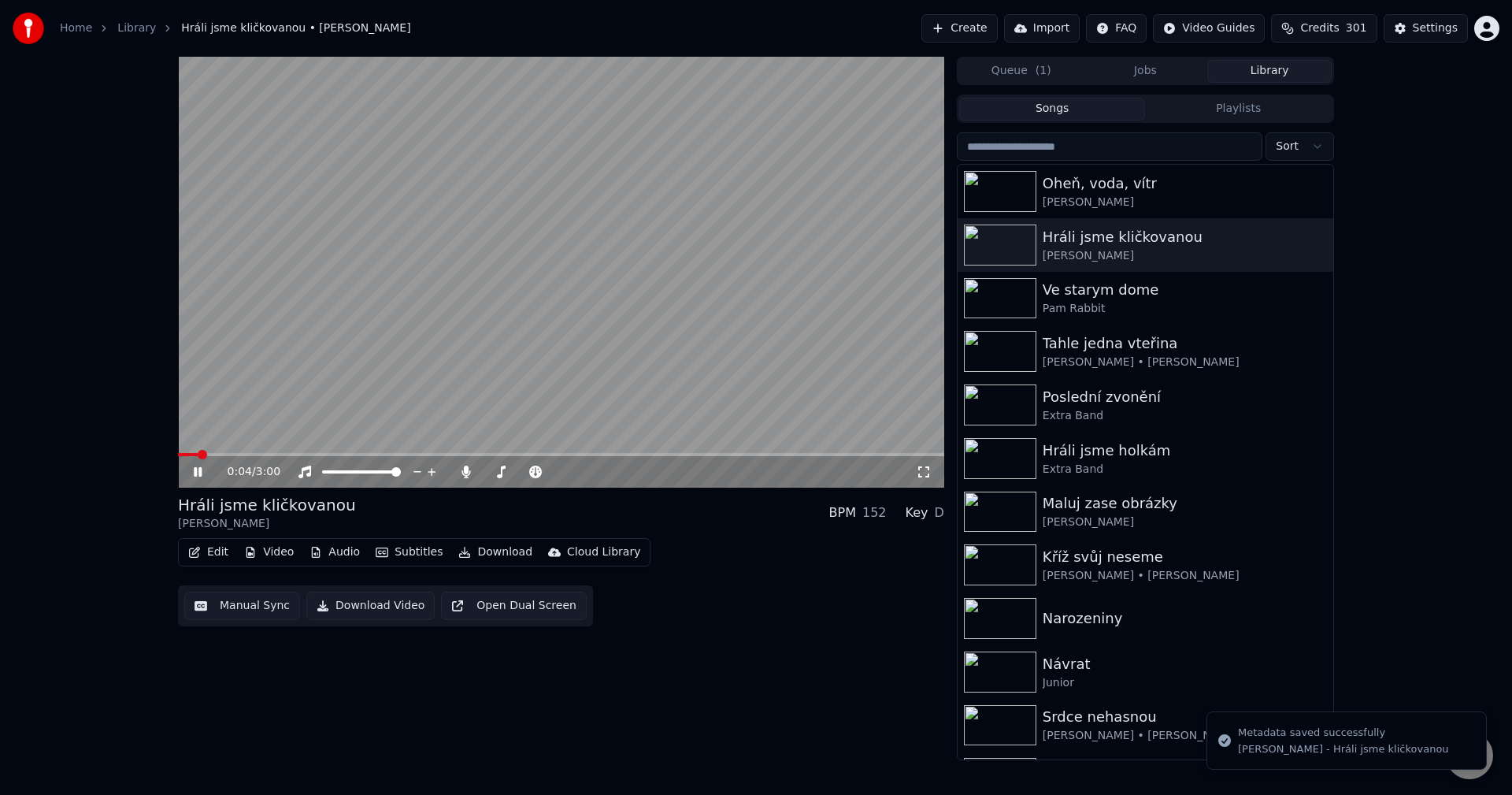
click at [200, 474] on icon at bounding box center [198, 471] width 8 height 9
click at [1231, 184] on div "Oheň, voda, vítr" at bounding box center [1176, 184] width 269 height 22
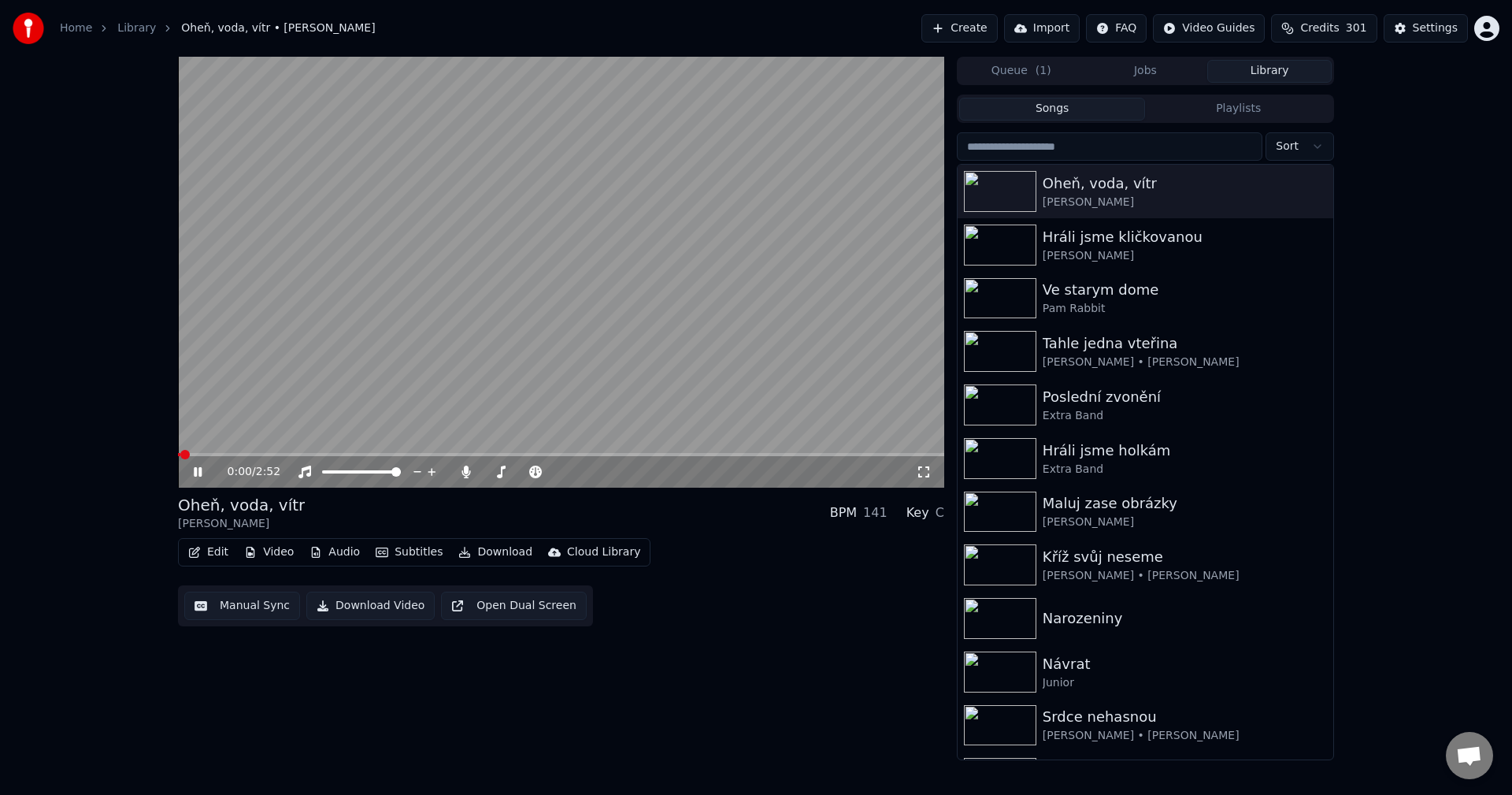
click at [198, 467] on icon at bounding box center [209, 471] width 37 height 13
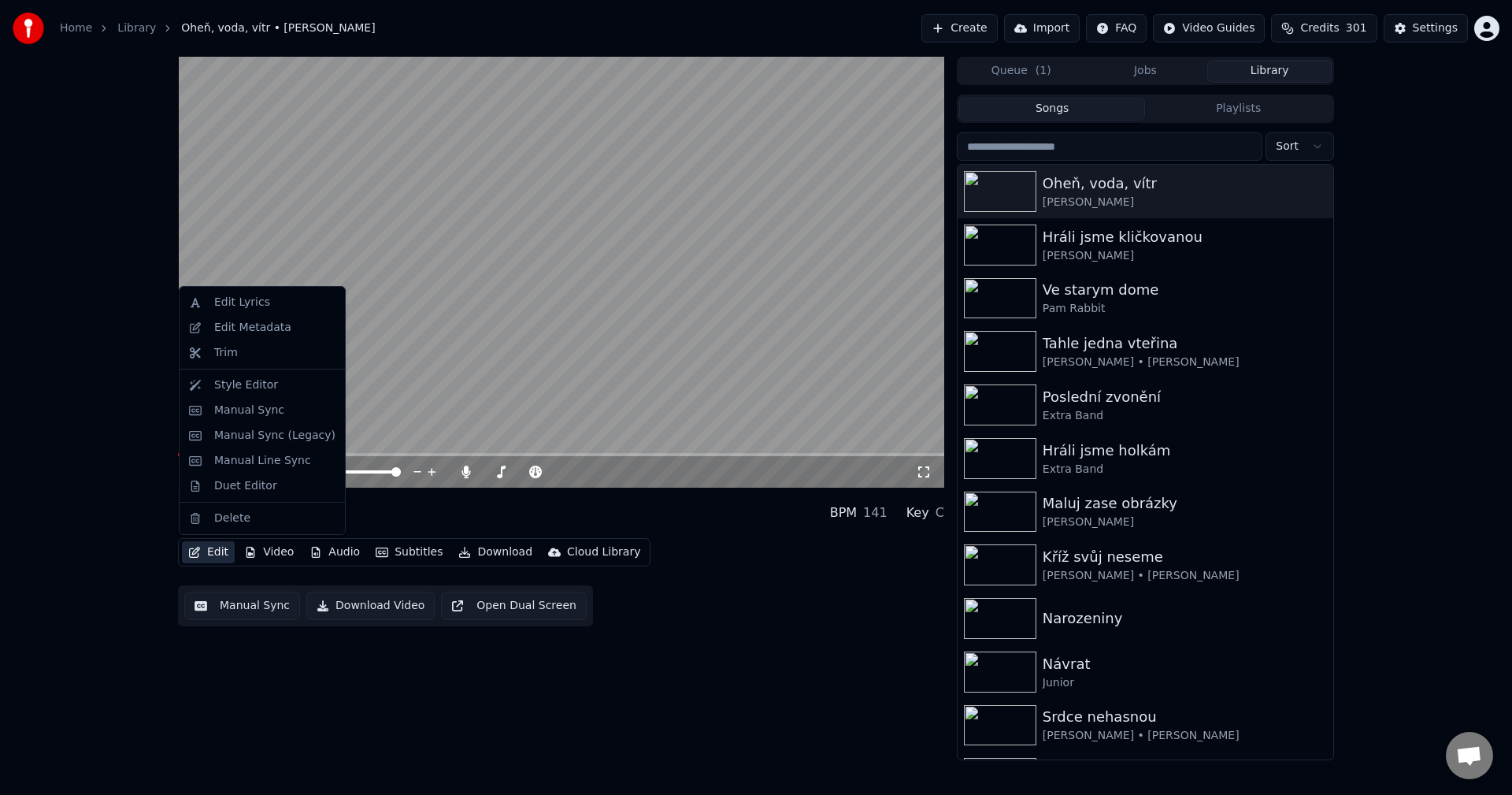
click at [203, 556] on button "Edit" at bounding box center [208, 552] width 53 height 22
click at [244, 337] on div "Edit Metadata" at bounding box center [262, 327] width 159 height 25
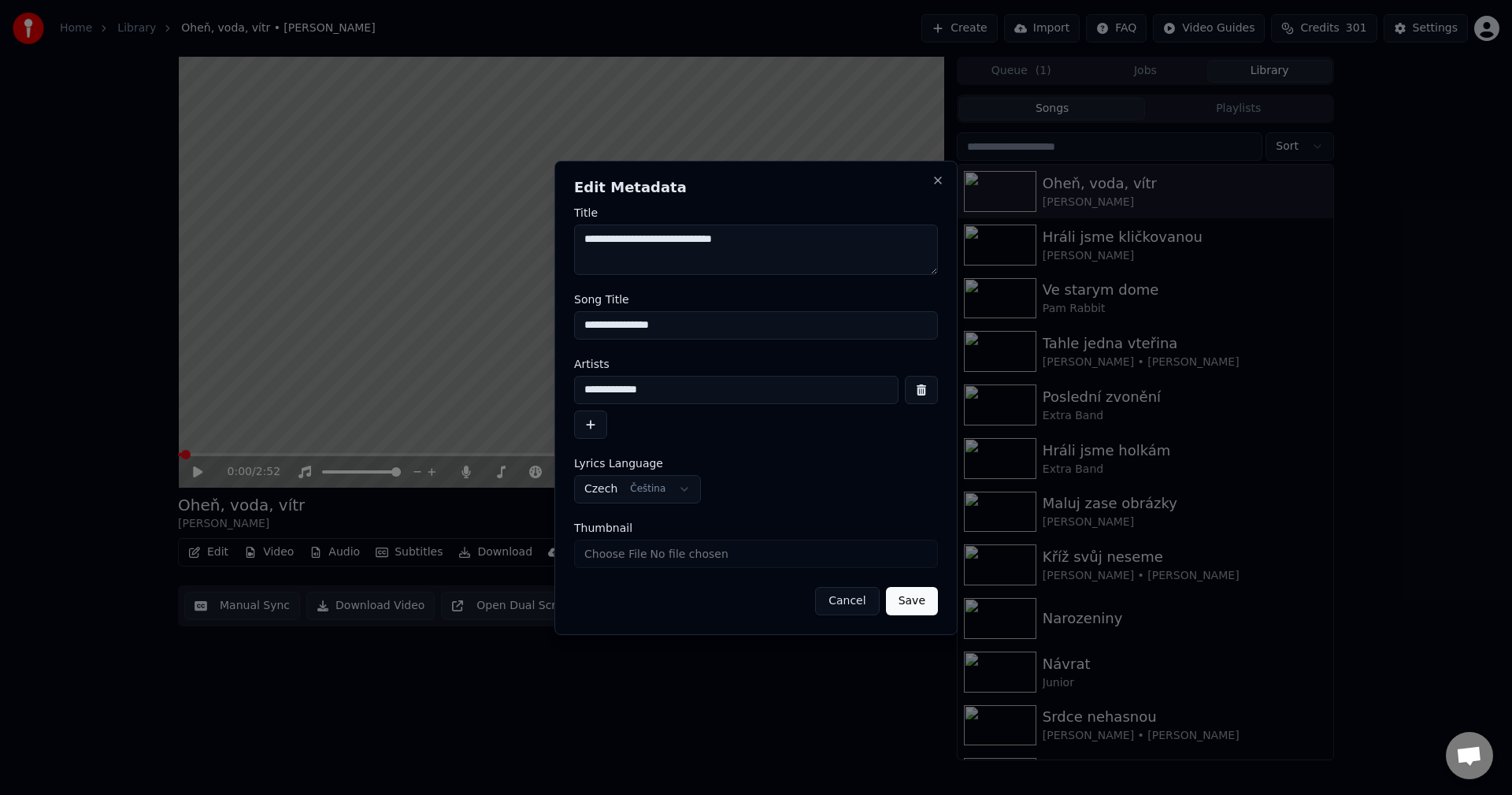
click at [621, 562] on input "Thumbnail" at bounding box center [756, 553] width 364 height 28
type input "**********"
click at [921, 603] on button "Save" at bounding box center [912, 600] width 52 height 28
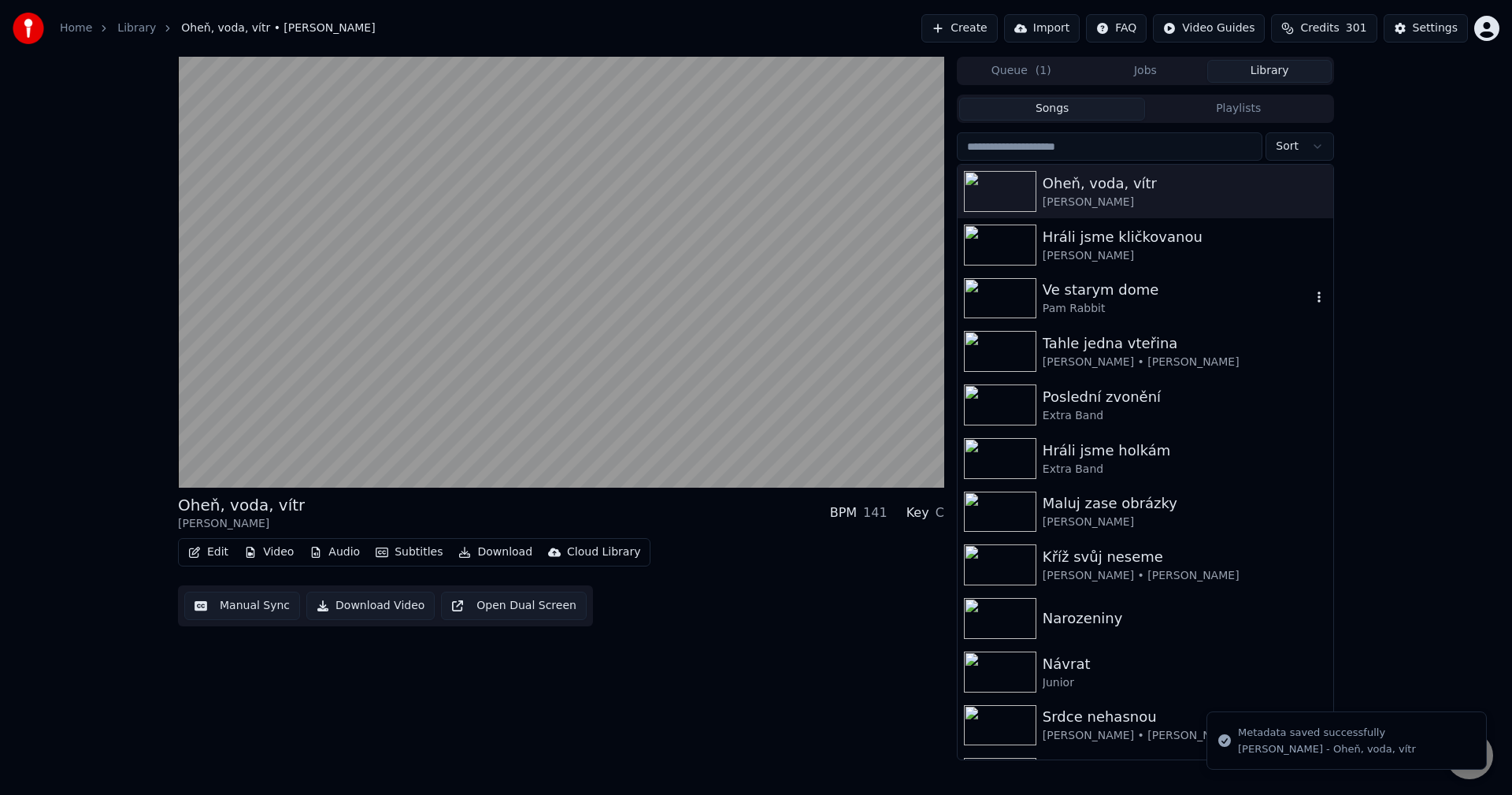
click at [1138, 312] on div "Pam Rabbit" at bounding box center [1176, 309] width 269 height 16
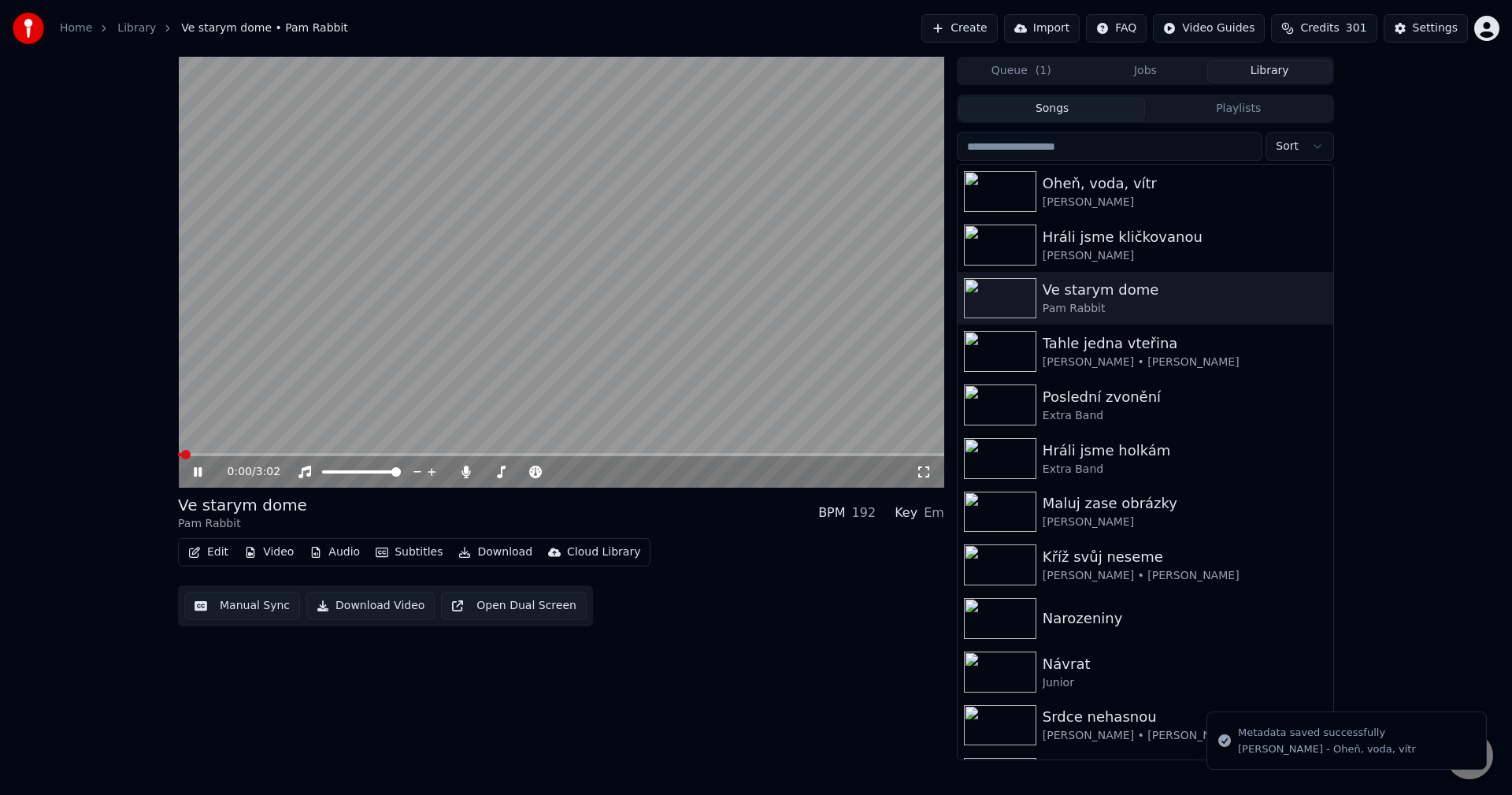
click at [203, 466] on icon at bounding box center [209, 471] width 37 height 13
click at [216, 549] on button "Edit" at bounding box center [208, 552] width 53 height 22
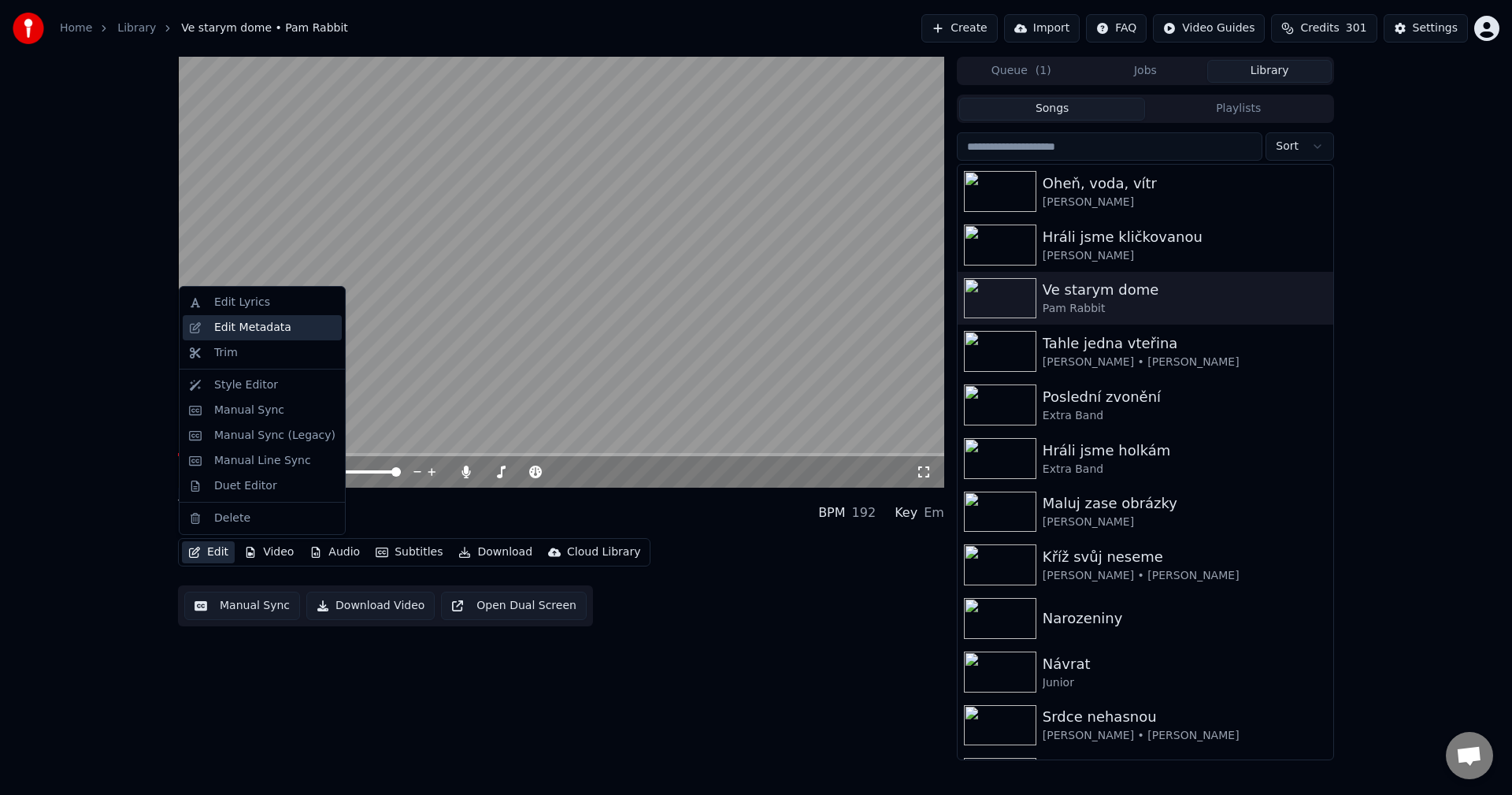
click at [289, 332] on div "Edit Metadata" at bounding box center [274, 328] width 121 height 16
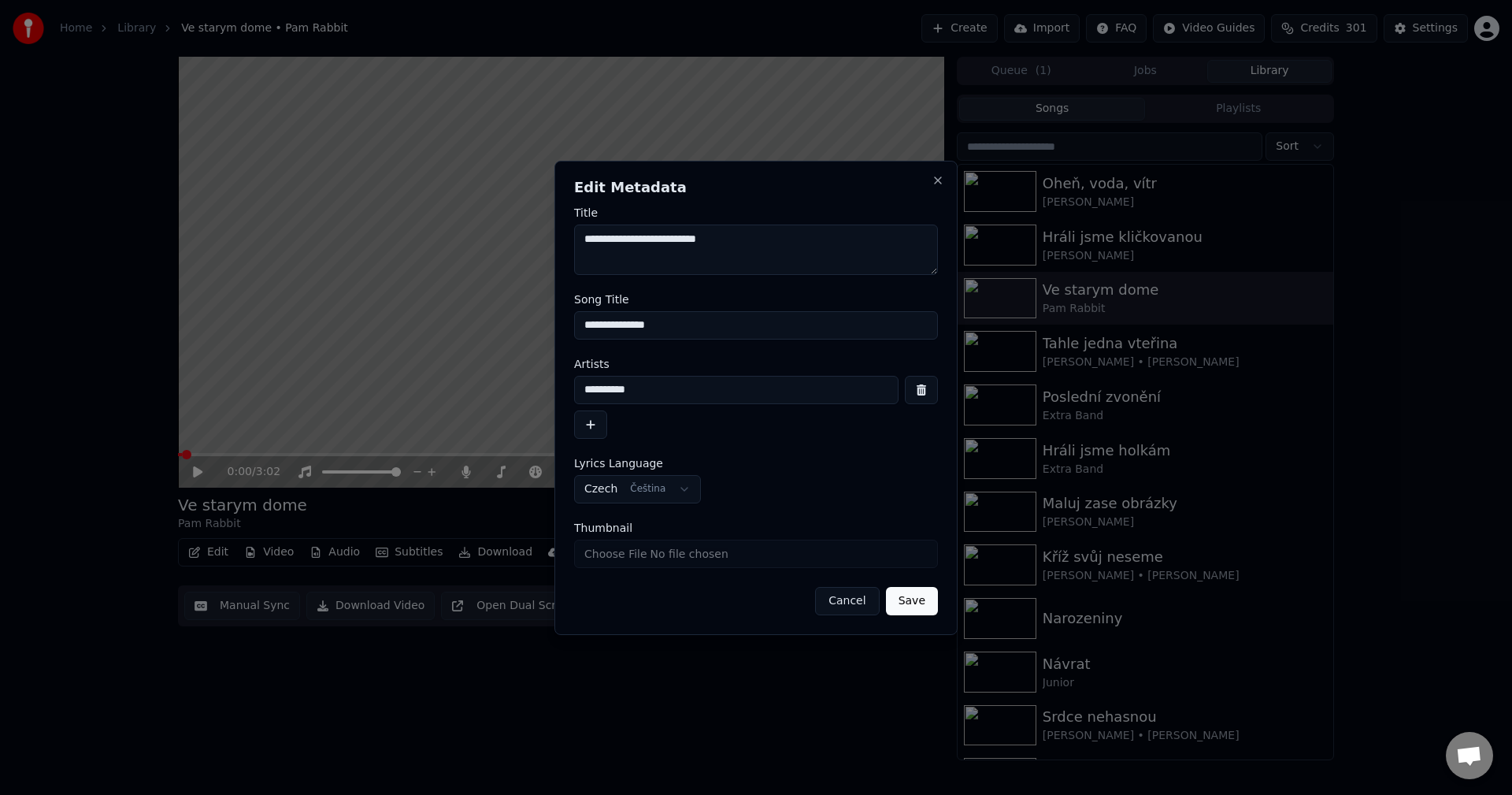
click at [664, 553] on input "Thumbnail" at bounding box center [756, 553] width 364 height 28
type input "**********"
click at [920, 600] on button "Save" at bounding box center [912, 600] width 52 height 28
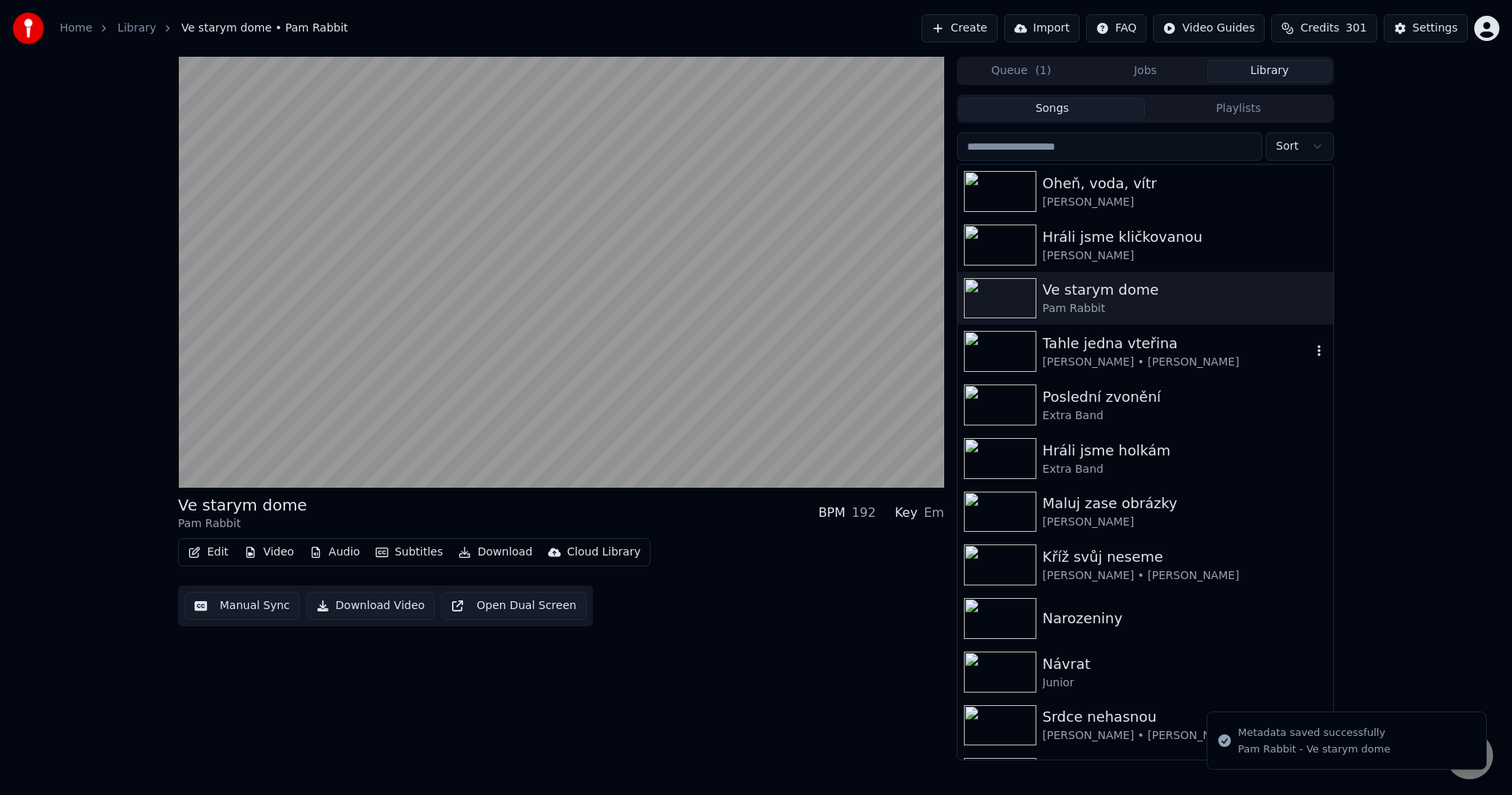
click at [1083, 353] on div "Tahle jedna vteřina" at bounding box center [1176, 344] width 269 height 22
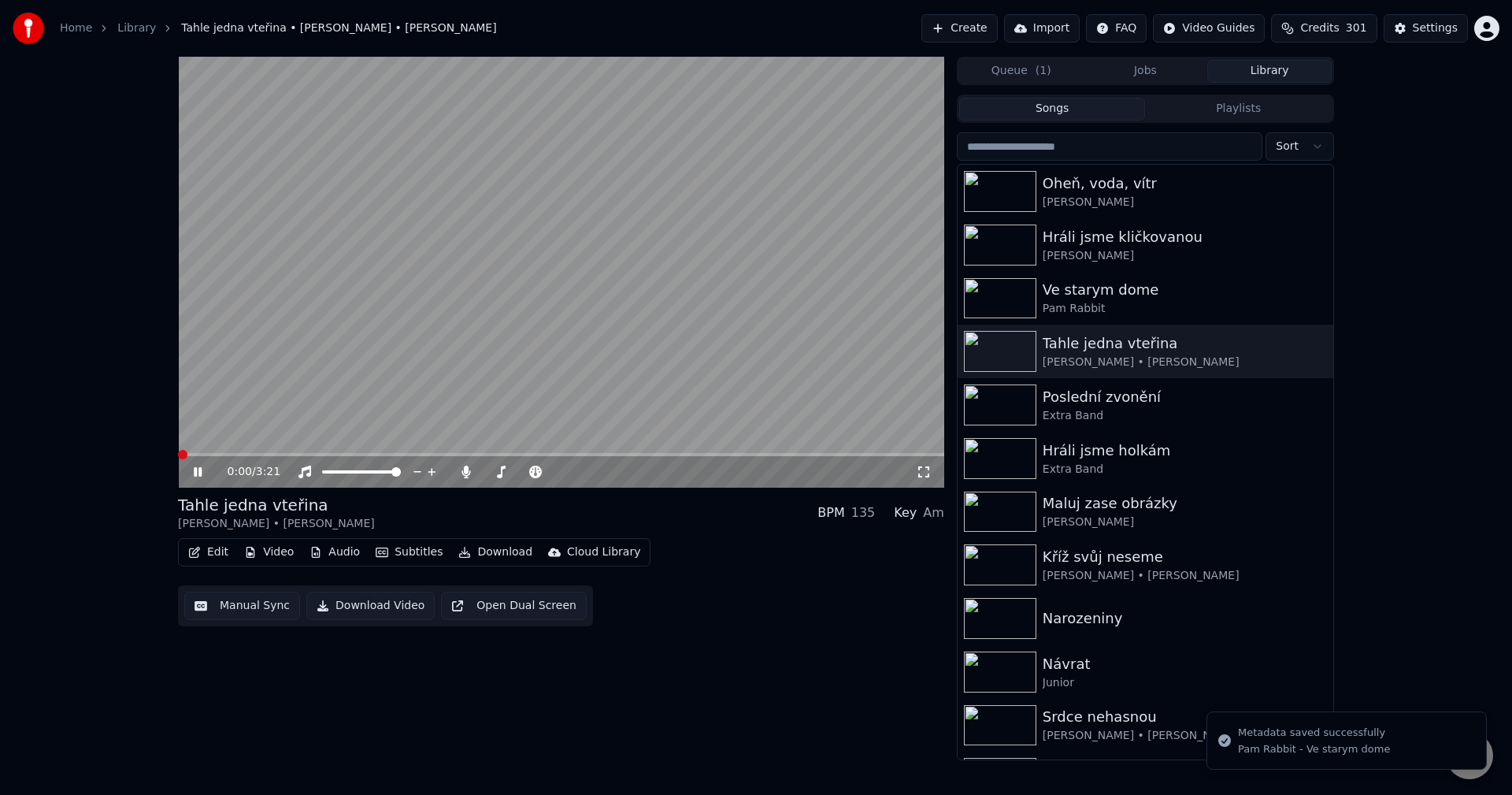
click at [199, 471] on icon at bounding box center [198, 471] width 8 height 9
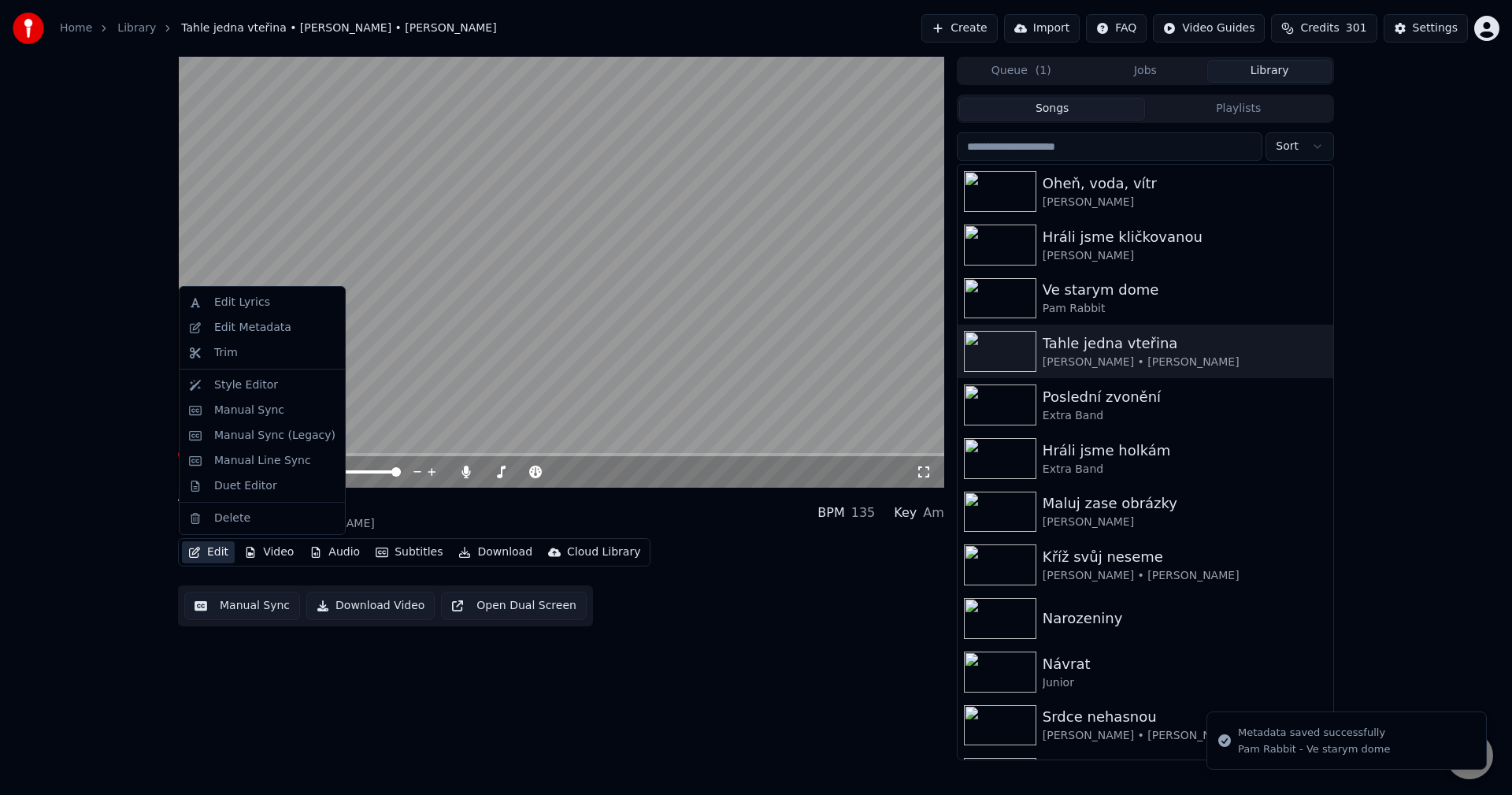
click at [222, 551] on button "Edit" at bounding box center [208, 552] width 53 height 22
click at [264, 335] on div "Edit Metadata" at bounding box center [252, 328] width 77 height 16
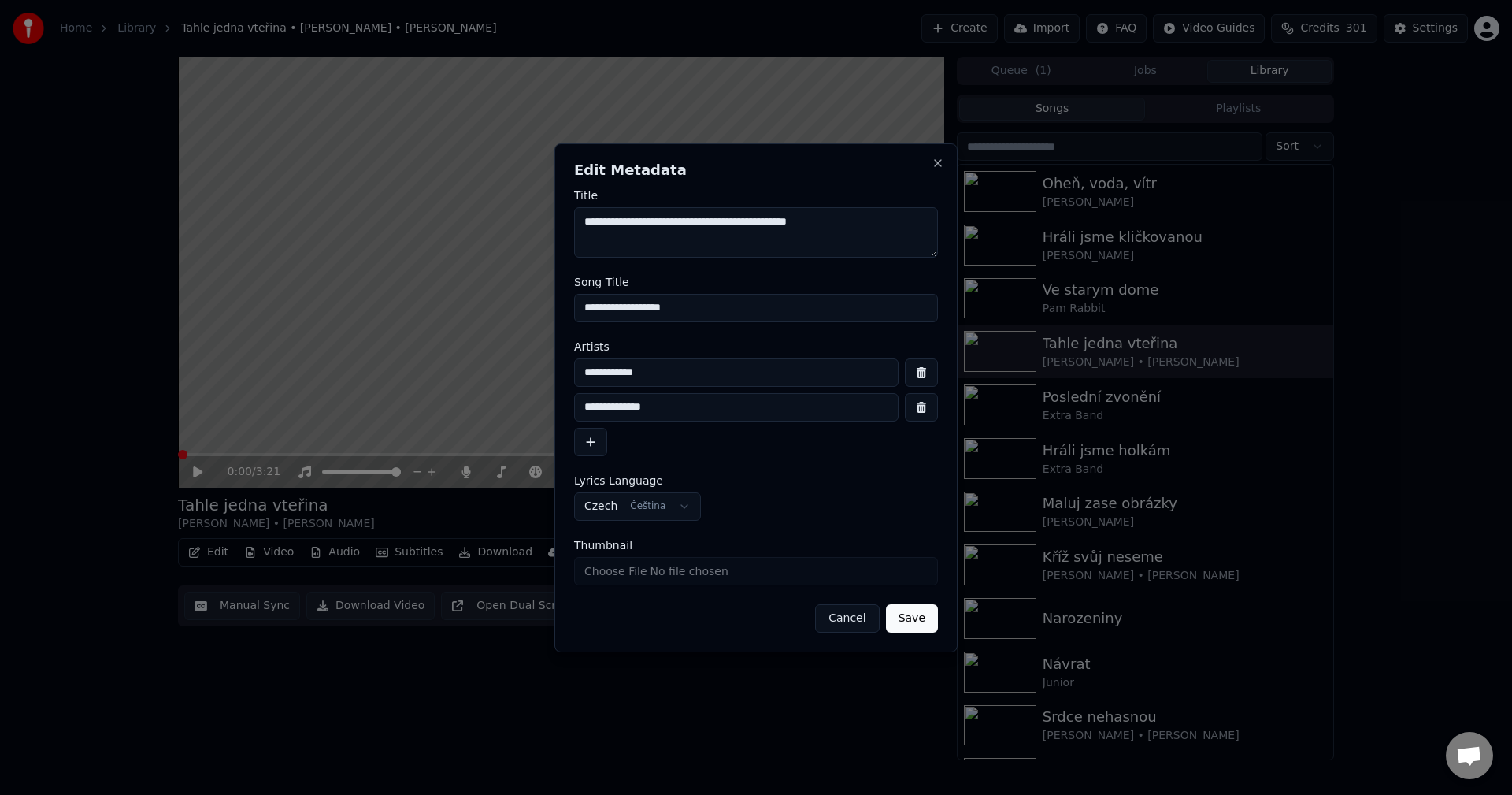
click at [631, 573] on input "Thumbnail" at bounding box center [756, 570] width 364 height 28
type input "**********"
click at [855, 638] on div "**********" at bounding box center [756, 398] width 403 height 508
click at [926, 605] on button "Save" at bounding box center [912, 618] width 52 height 28
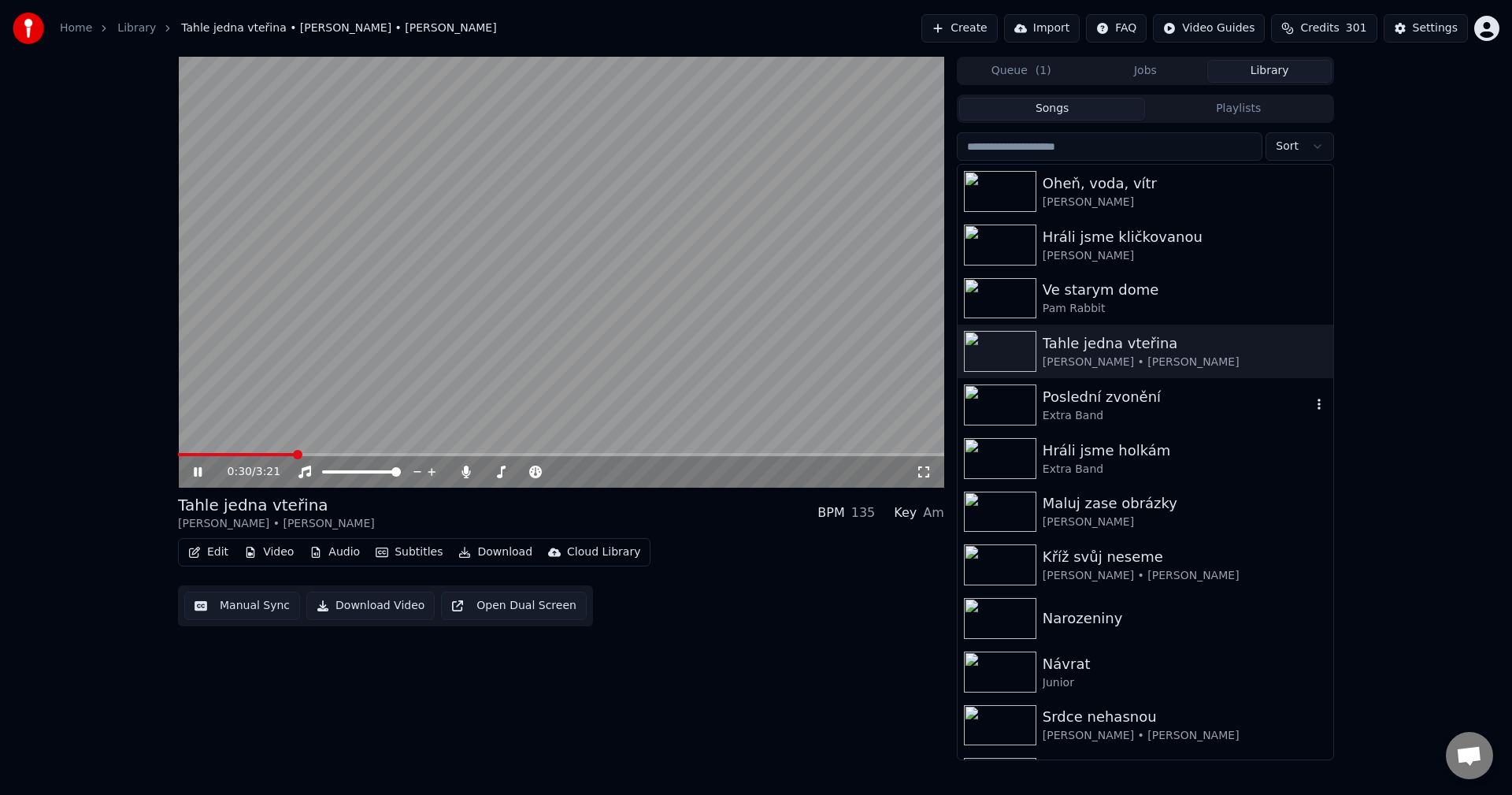
click at [1114, 415] on div "Extra Band" at bounding box center [1176, 415] width 269 height 16
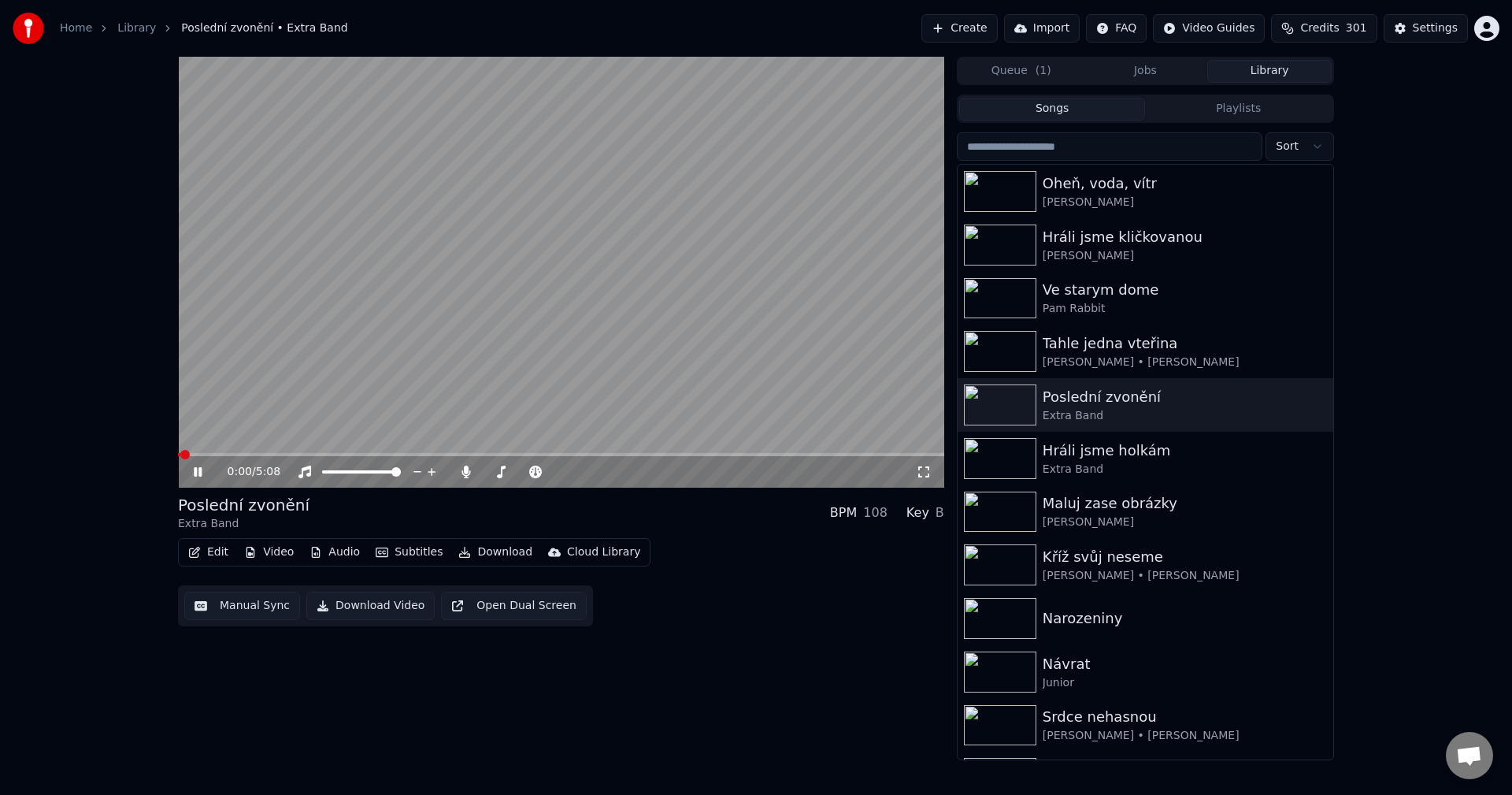
click at [196, 476] on icon at bounding box center [198, 471] width 8 height 9
click at [222, 553] on button "Edit" at bounding box center [208, 552] width 53 height 22
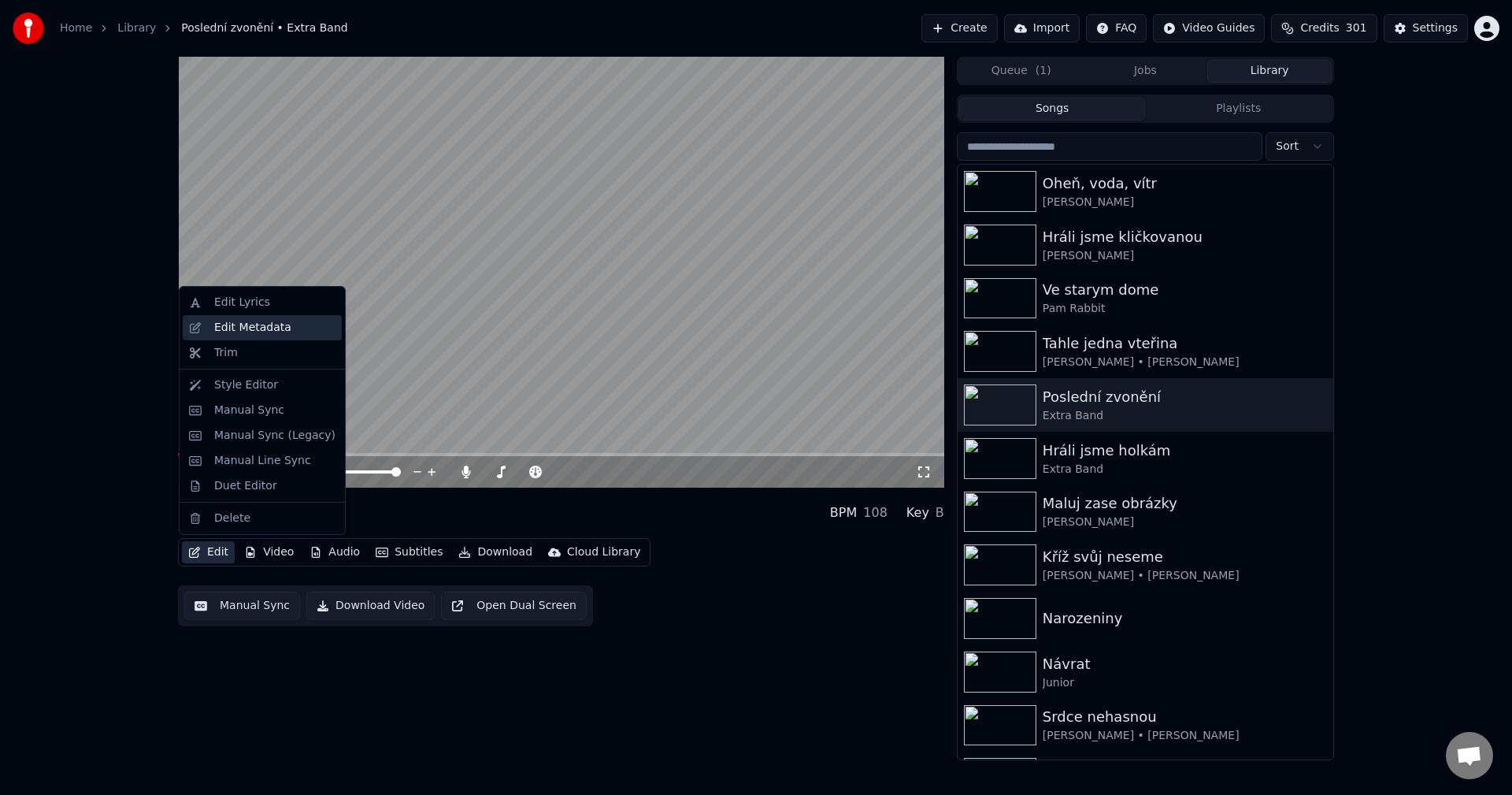
click at [289, 339] on div "Edit Metadata" at bounding box center [262, 327] width 159 height 25
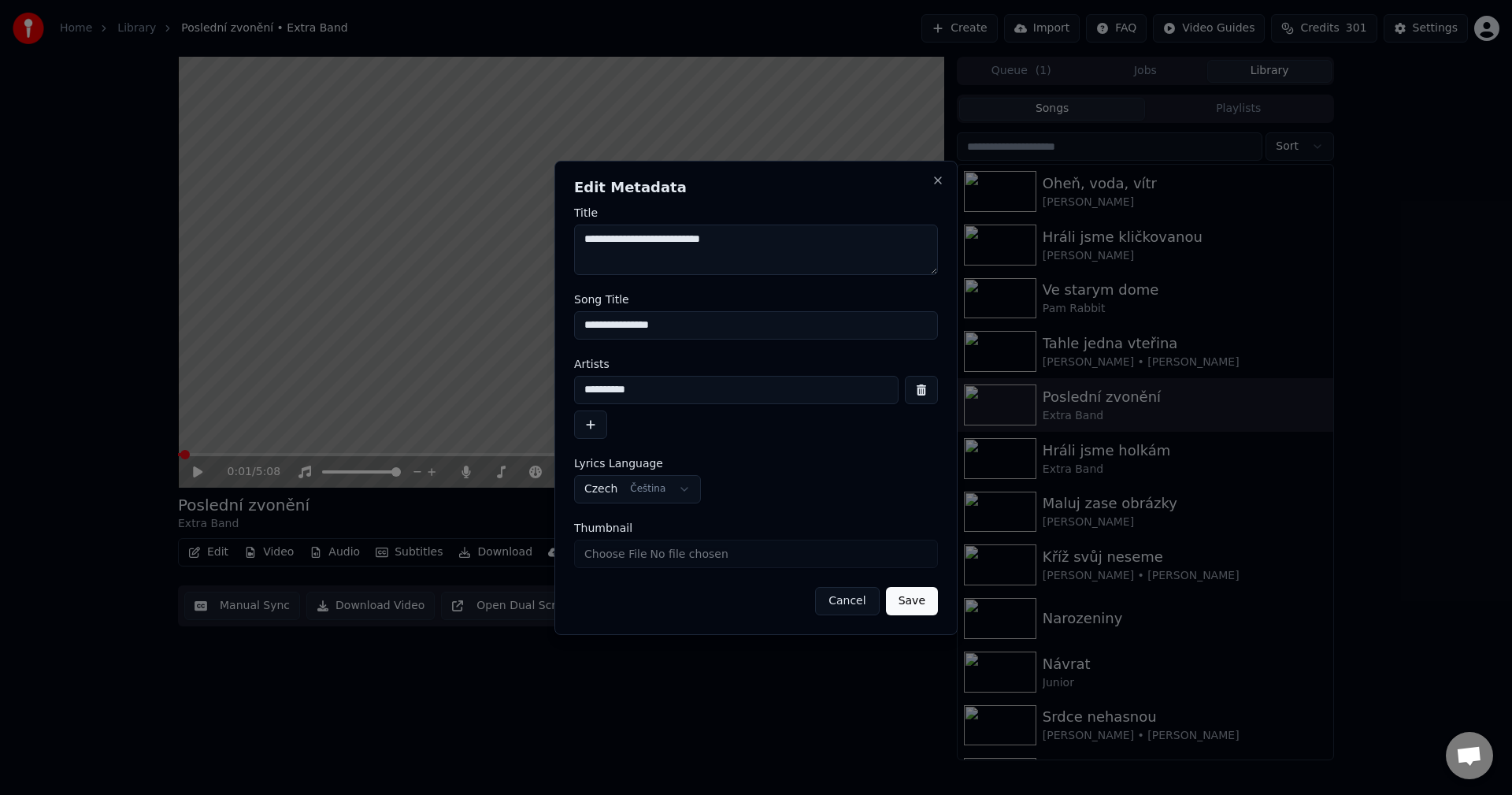
click at [646, 559] on input "Thumbnail" at bounding box center [756, 553] width 364 height 28
type input "**********"
click at [904, 605] on button "Save" at bounding box center [912, 600] width 52 height 28
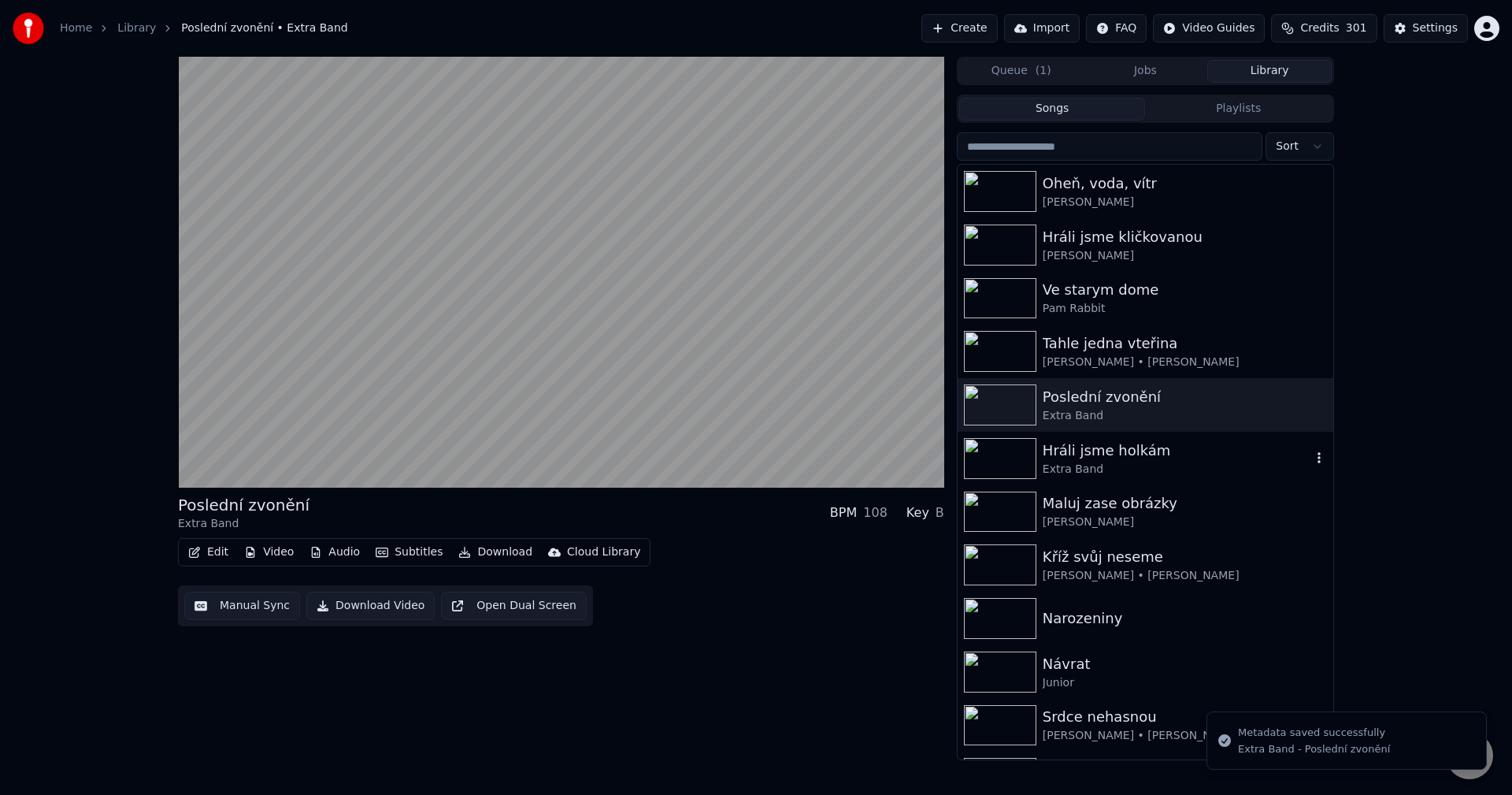
click at [998, 467] on img at bounding box center [1000, 457] width 73 height 41
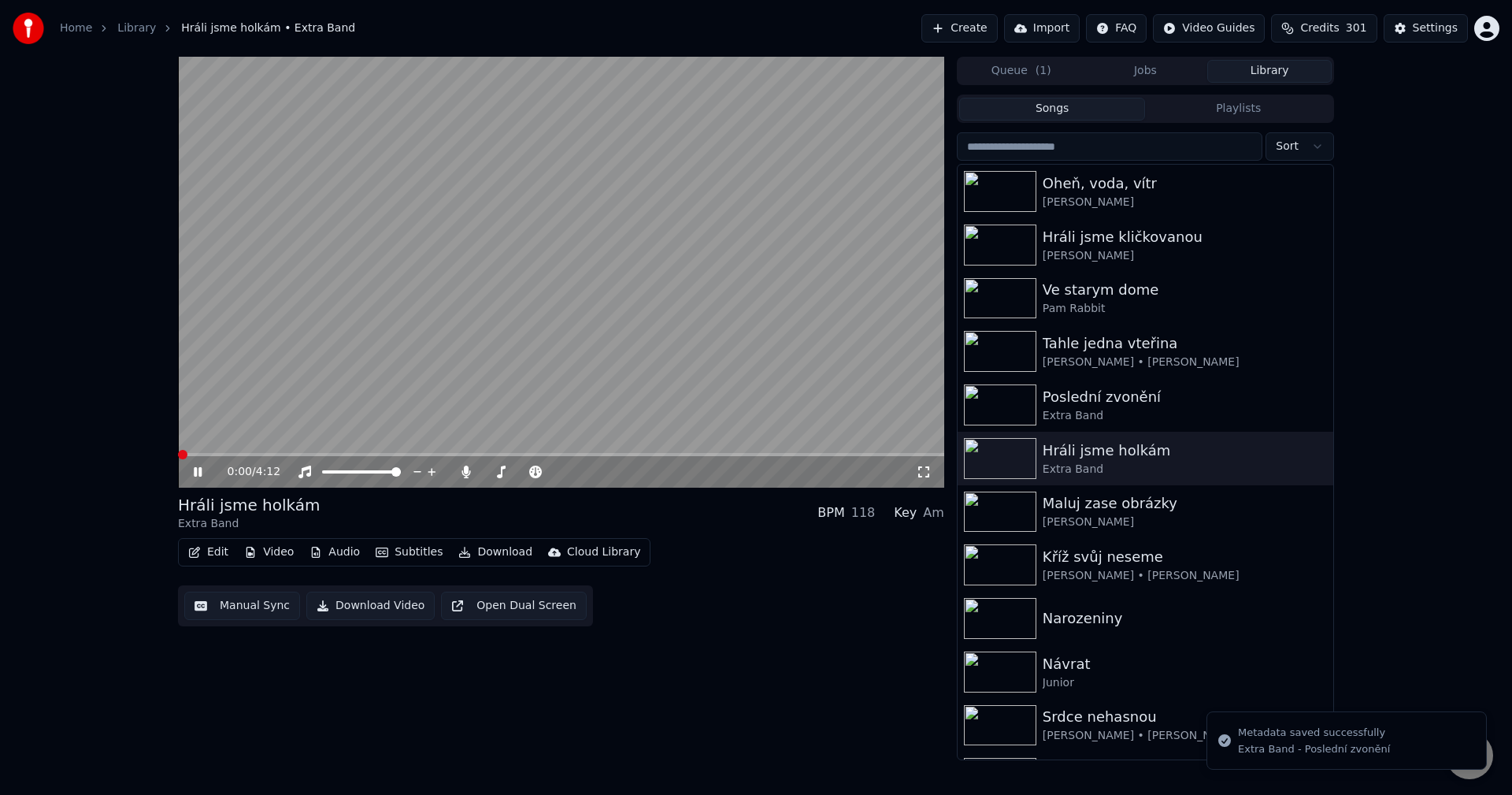
click at [194, 467] on icon at bounding box center [209, 471] width 37 height 13
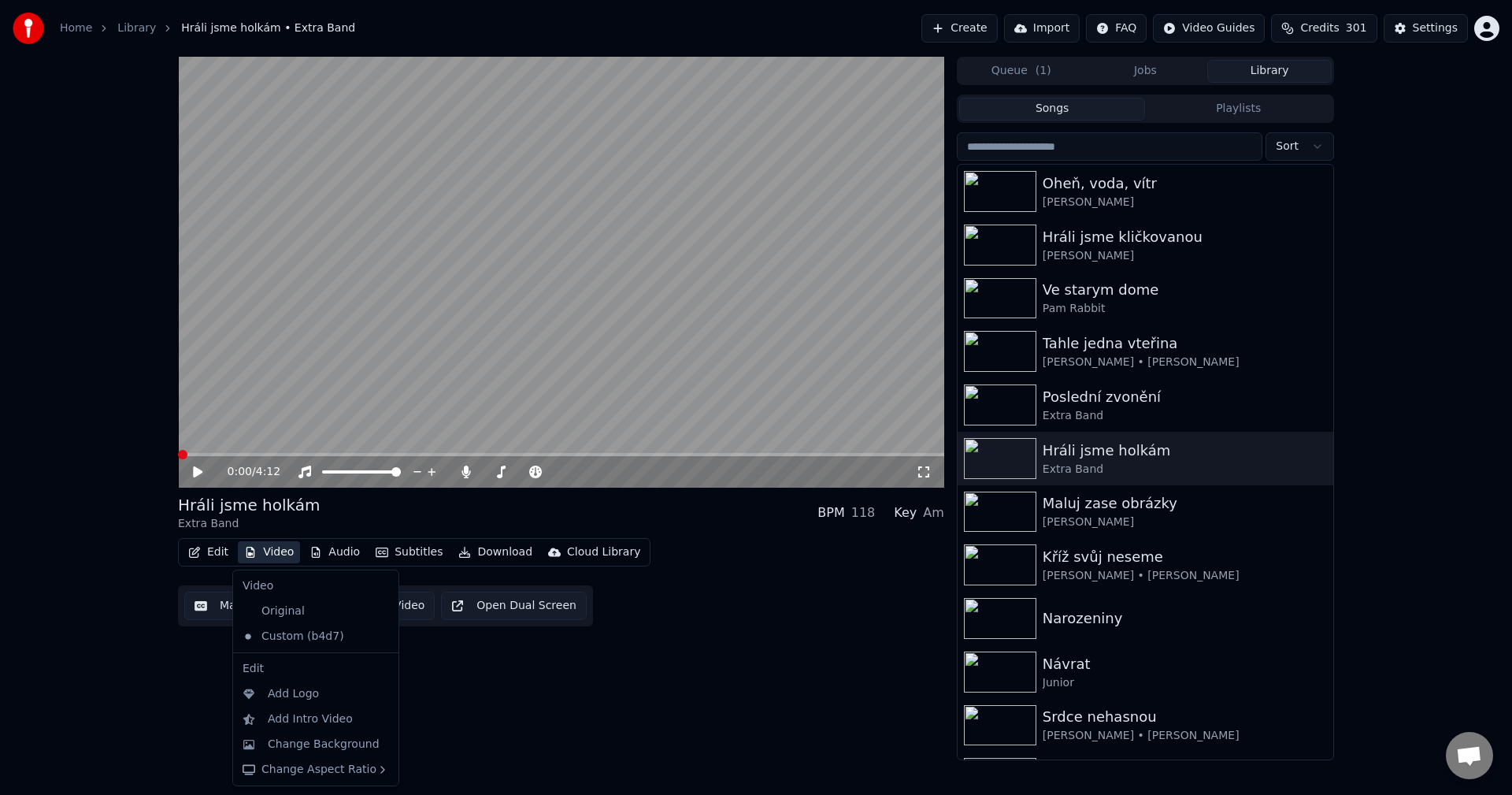
click at [283, 556] on button "Video" at bounding box center [269, 552] width 62 height 22
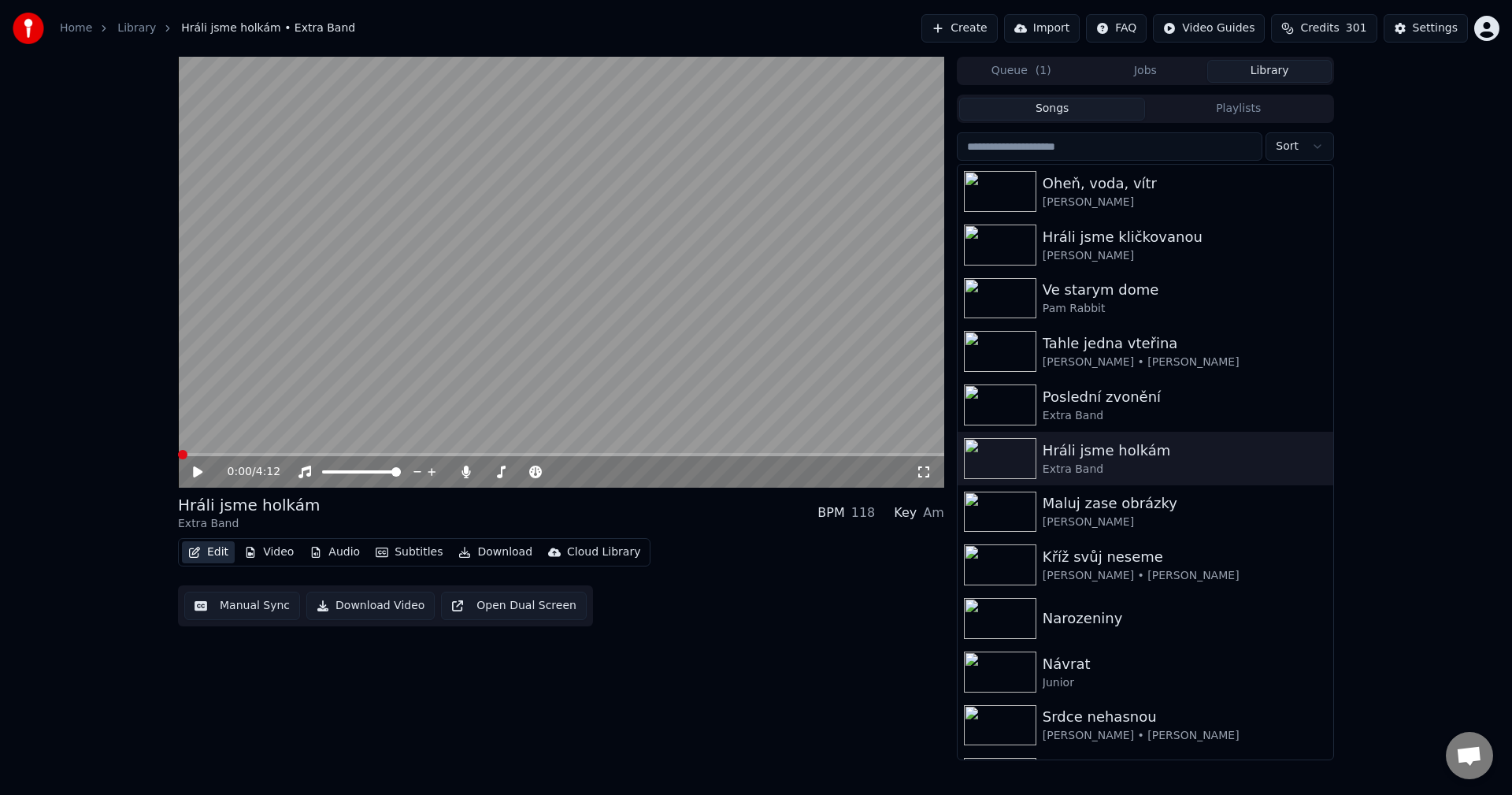
click at [221, 553] on button "Edit" at bounding box center [208, 552] width 53 height 22
click at [222, 553] on button "Edit" at bounding box center [208, 552] width 53 height 22
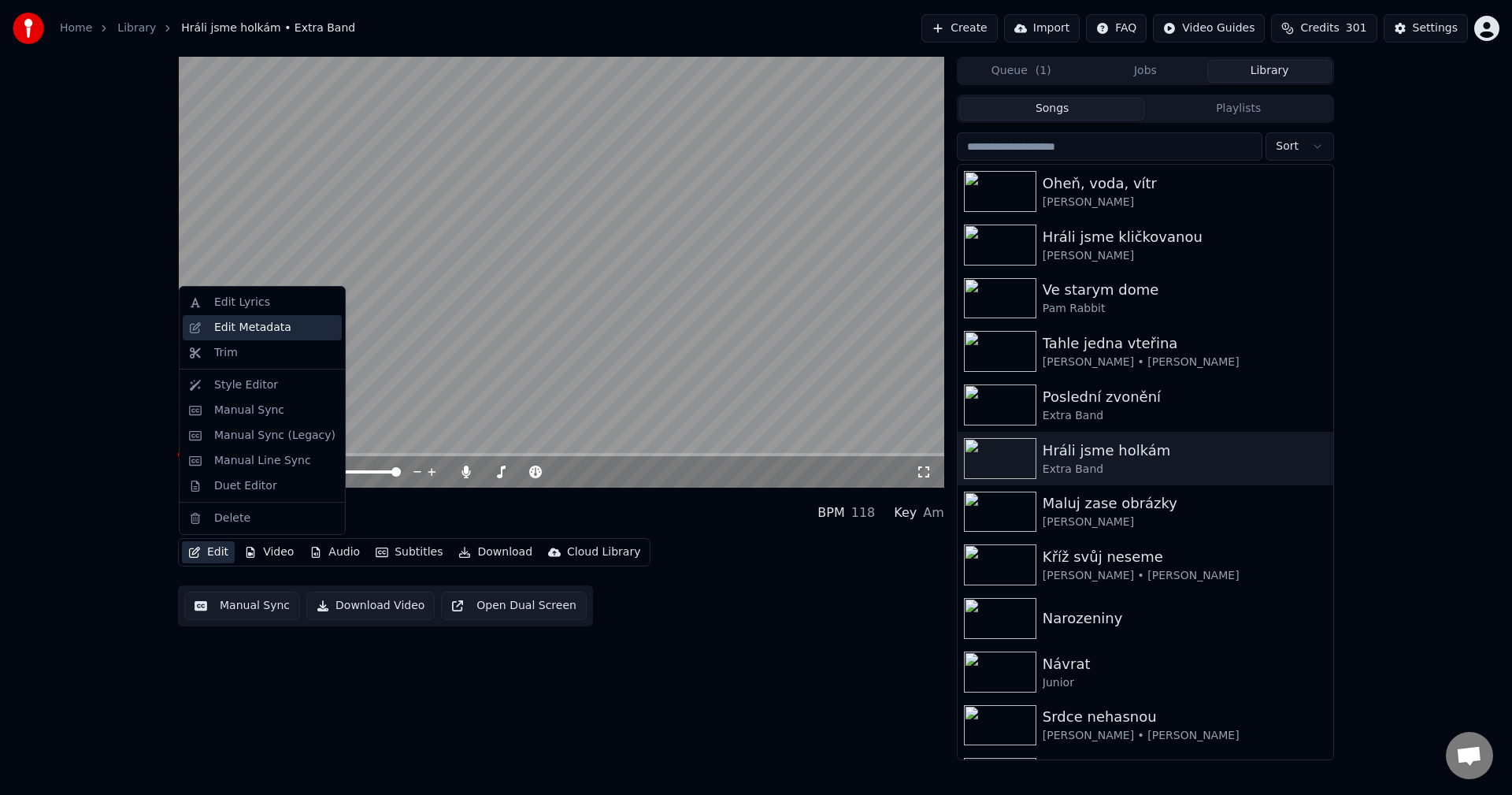
click at [267, 338] on div "Edit Metadata" at bounding box center [262, 327] width 159 height 25
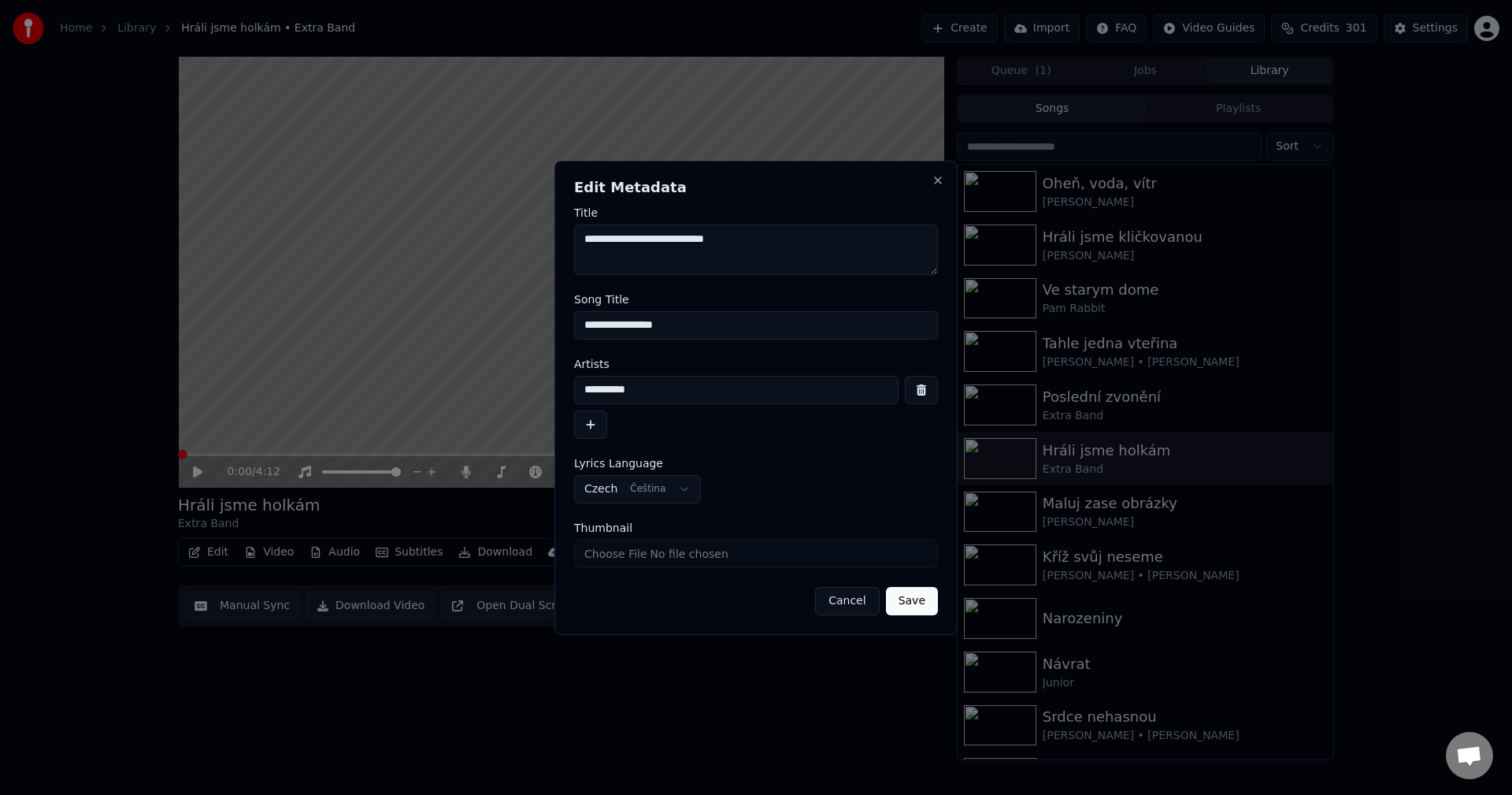
click at [737, 560] on input "Thumbnail" at bounding box center [756, 553] width 364 height 28
type input "**********"
click at [913, 612] on button "Save" at bounding box center [912, 600] width 52 height 28
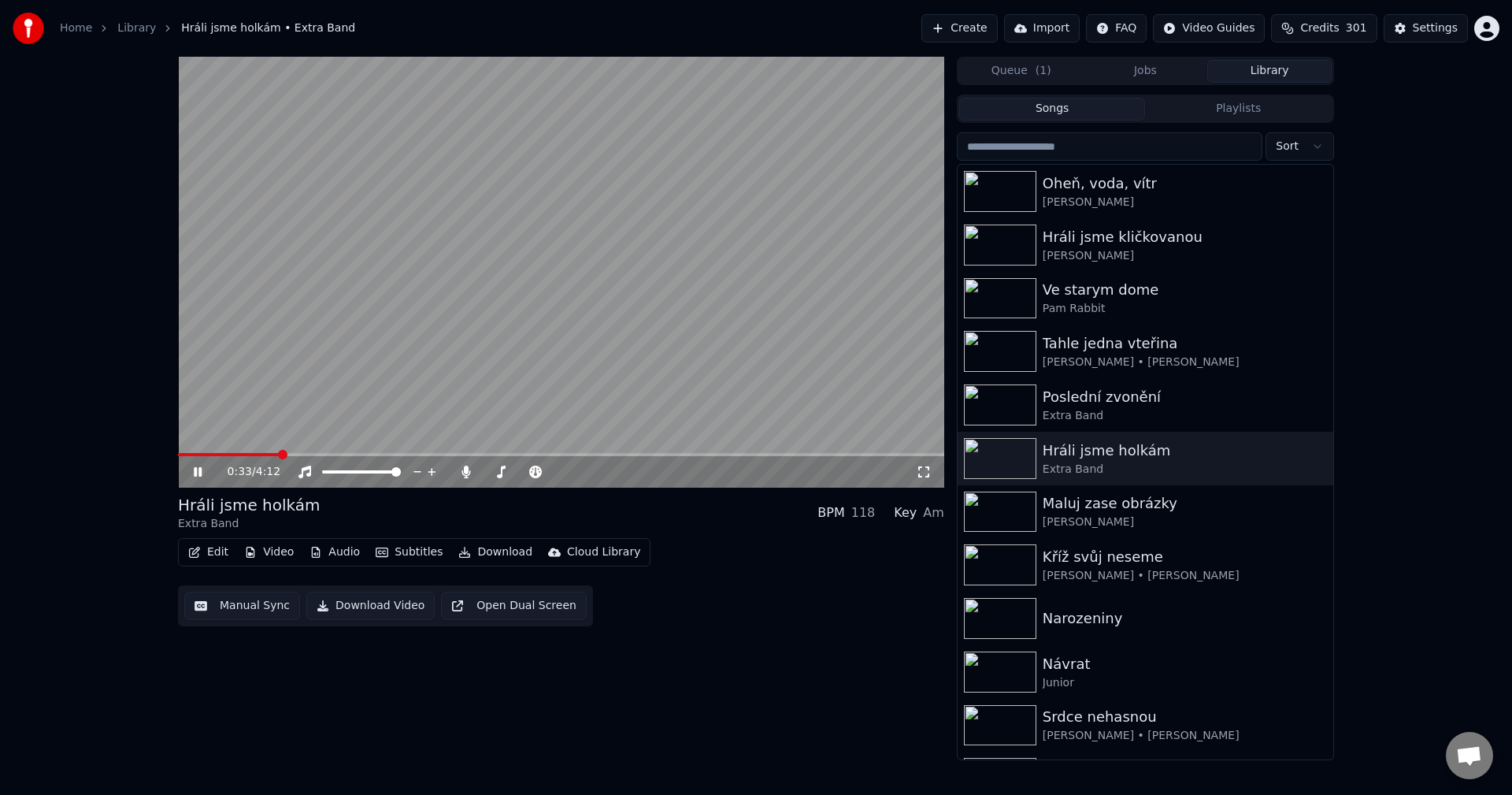
click at [191, 473] on icon at bounding box center [209, 471] width 37 height 13
